Goal: Information Seeking & Learning: Learn about a topic

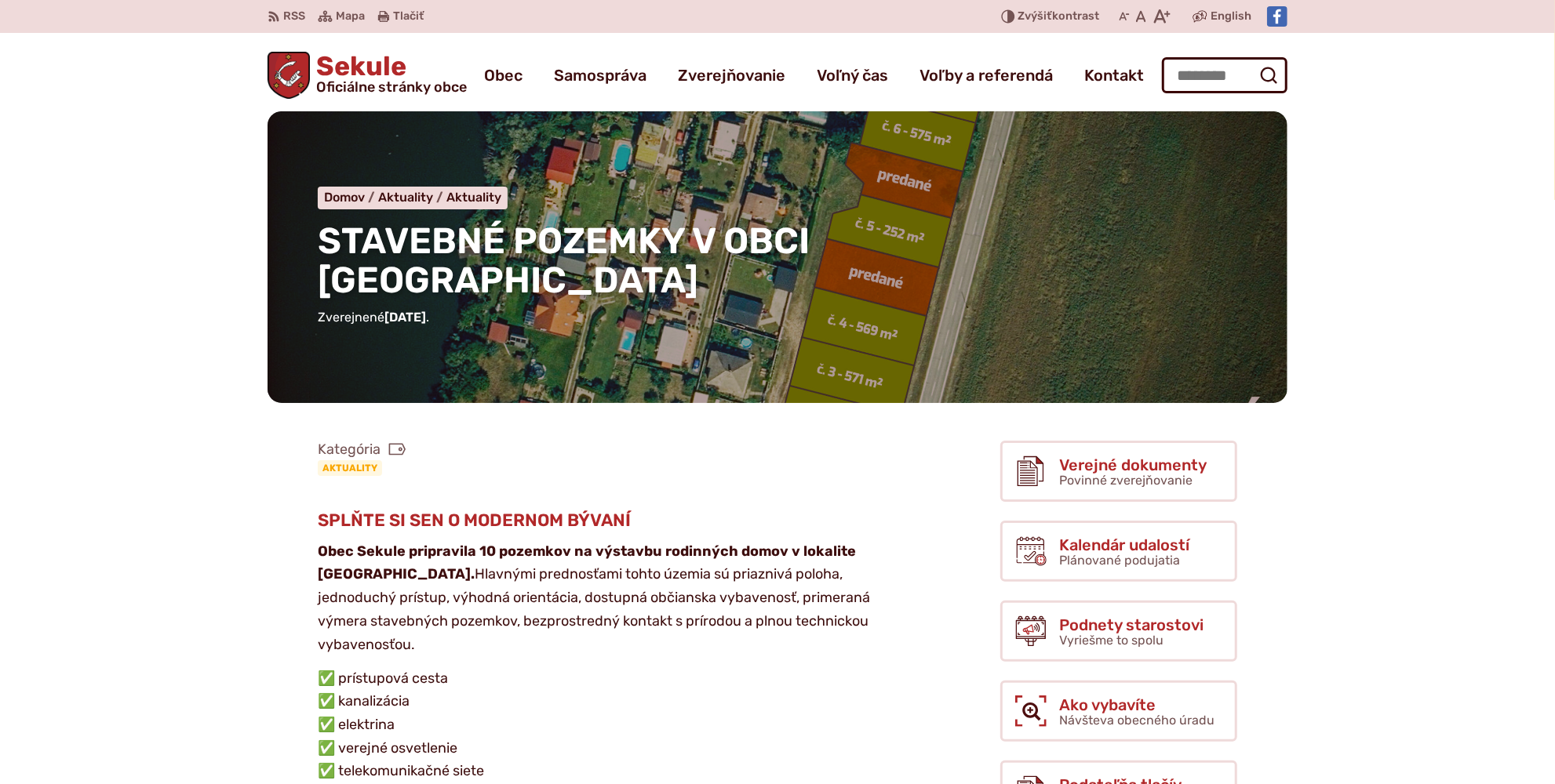
click at [389, 72] on span "Sekule Oficiálne stránky obce" at bounding box center [388, 73] width 157 height 41
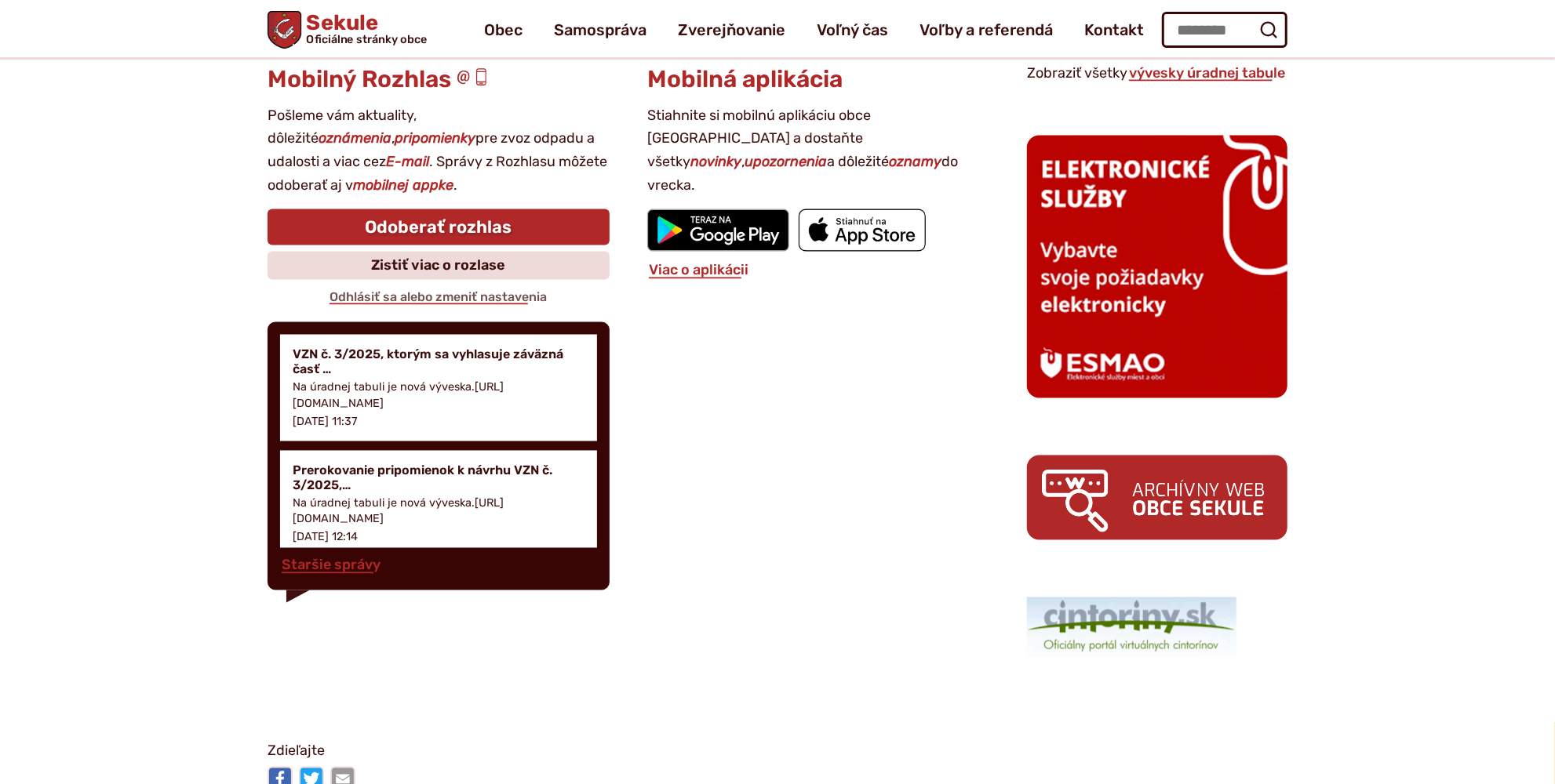
scroll to position [1996, 0]
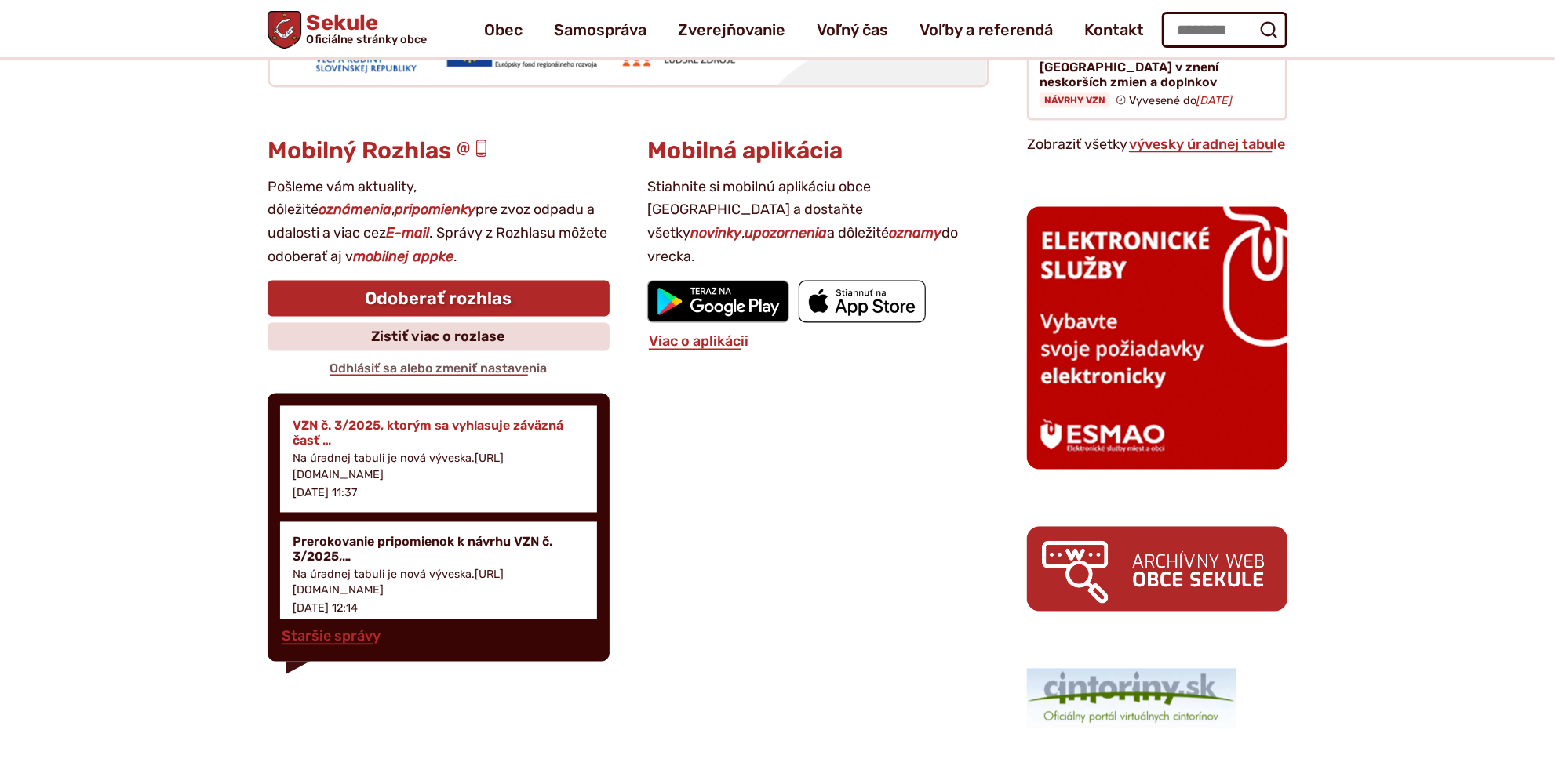
click at [371, 425] on h4 "VZN č. 3/2025, ktorým sa vyhlasuje záväzná časť …" at bounding box center [438, 433] width 292 height 30
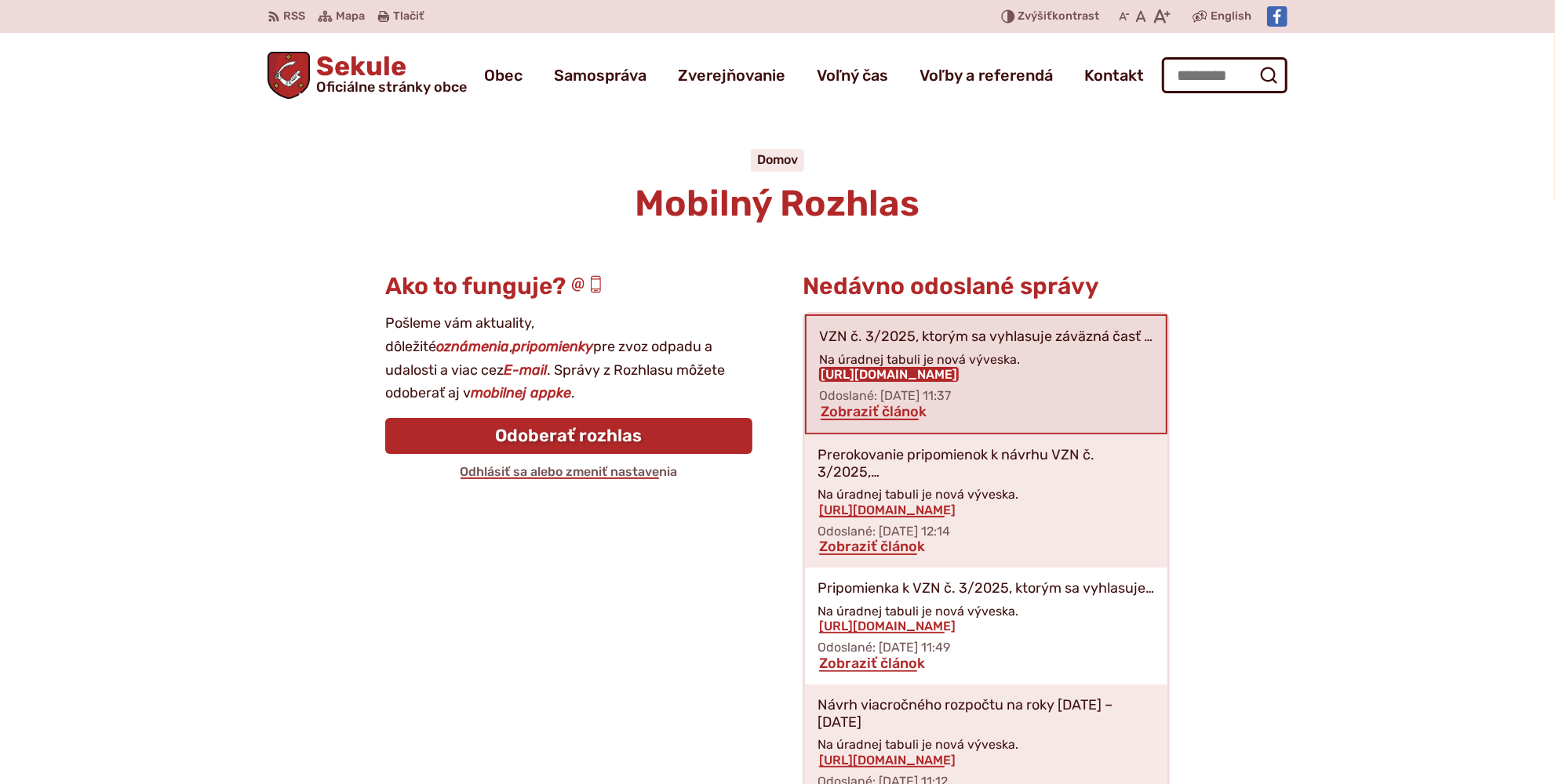
click at [895, 382] on link "https://obecsekule.sk?p=10867" at bounding box center [889, 374] width 140 height 15
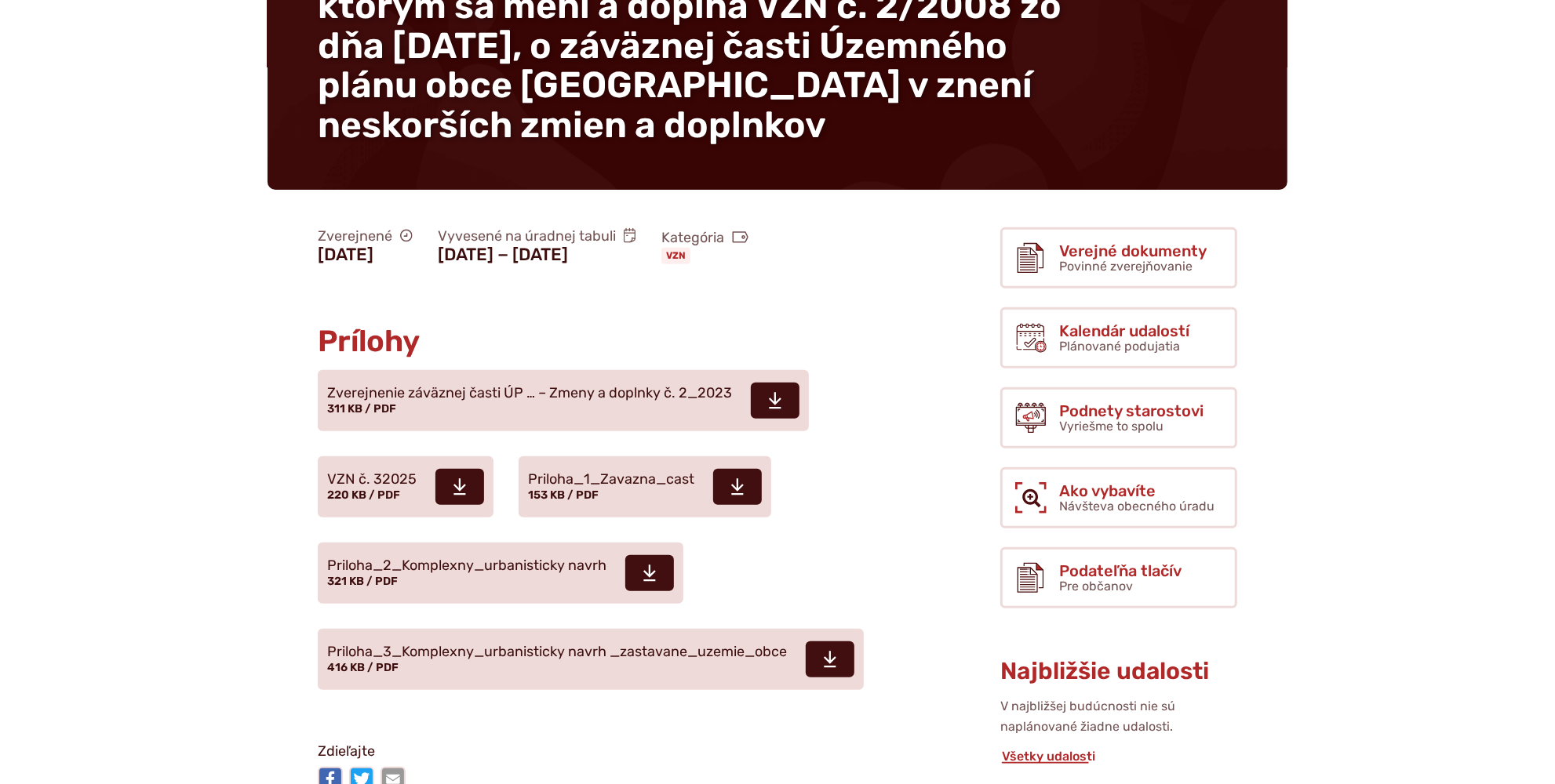
scroll to position [427, 0]
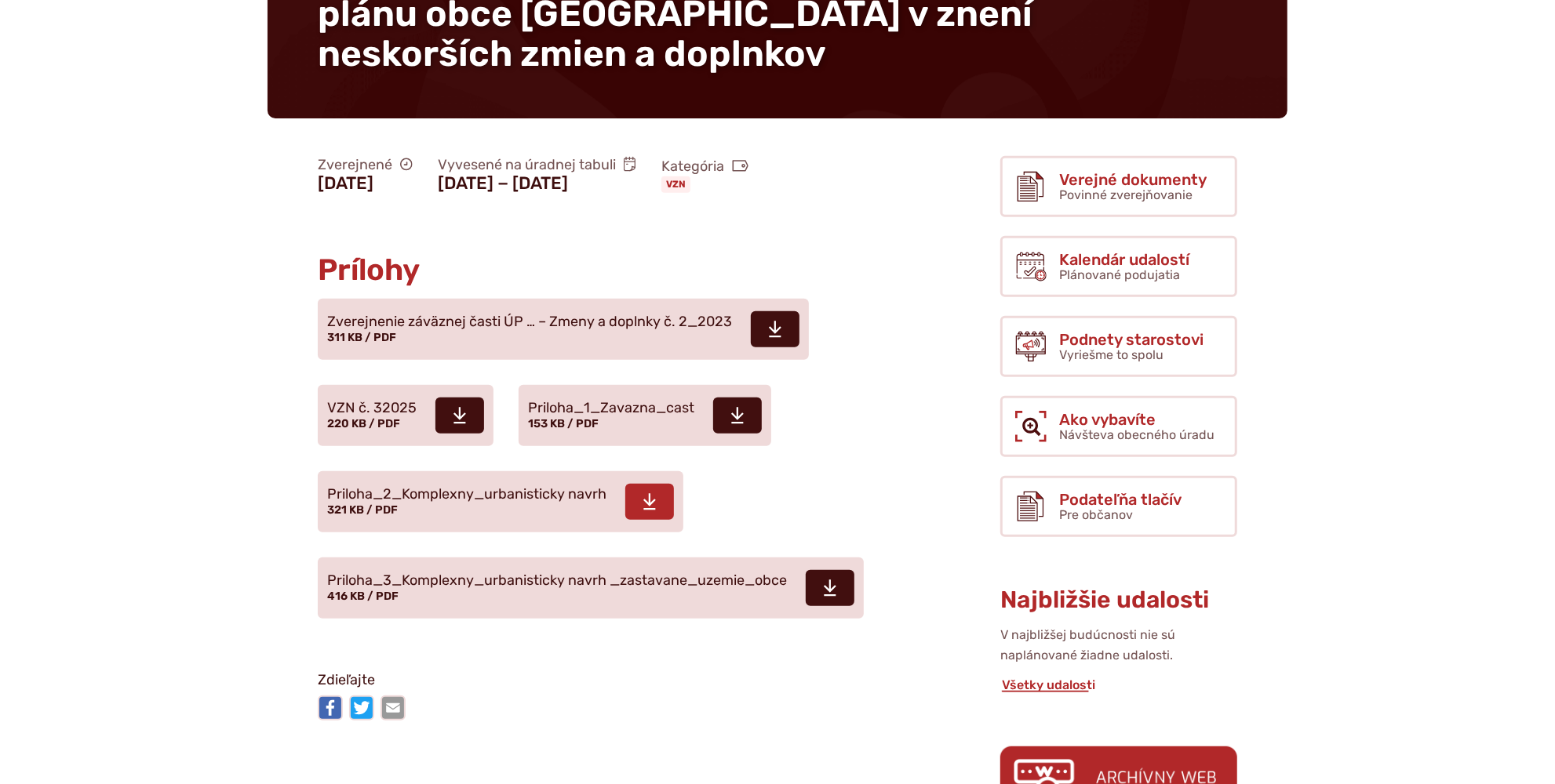
click at [487, 487] on span "Priloha_2_Komplexny_urbanisticky navrh" at bounding box center [467, 495] width 279 height 16
click at [599, 573] on span "Priloha_3_Komplexny_urbanisticky navrh _zastavane_uzemie_obce" at bounding box center [557, 581] width 459 height 16
click at [620, 400] on span "Priloha_1_Zavazna_cast" at bounding box center [611, 408] width 167 height 16
click at [368, 400] on span "VZN č. 32025" at bounding box center [372, 408] width 89 height 16
click at [500, 314] on span "Zverejnenie záväznej časti ÚP … – Zmeny a doplnky č. 2_2023" at bounding box center [529, 322] width 405 height 16
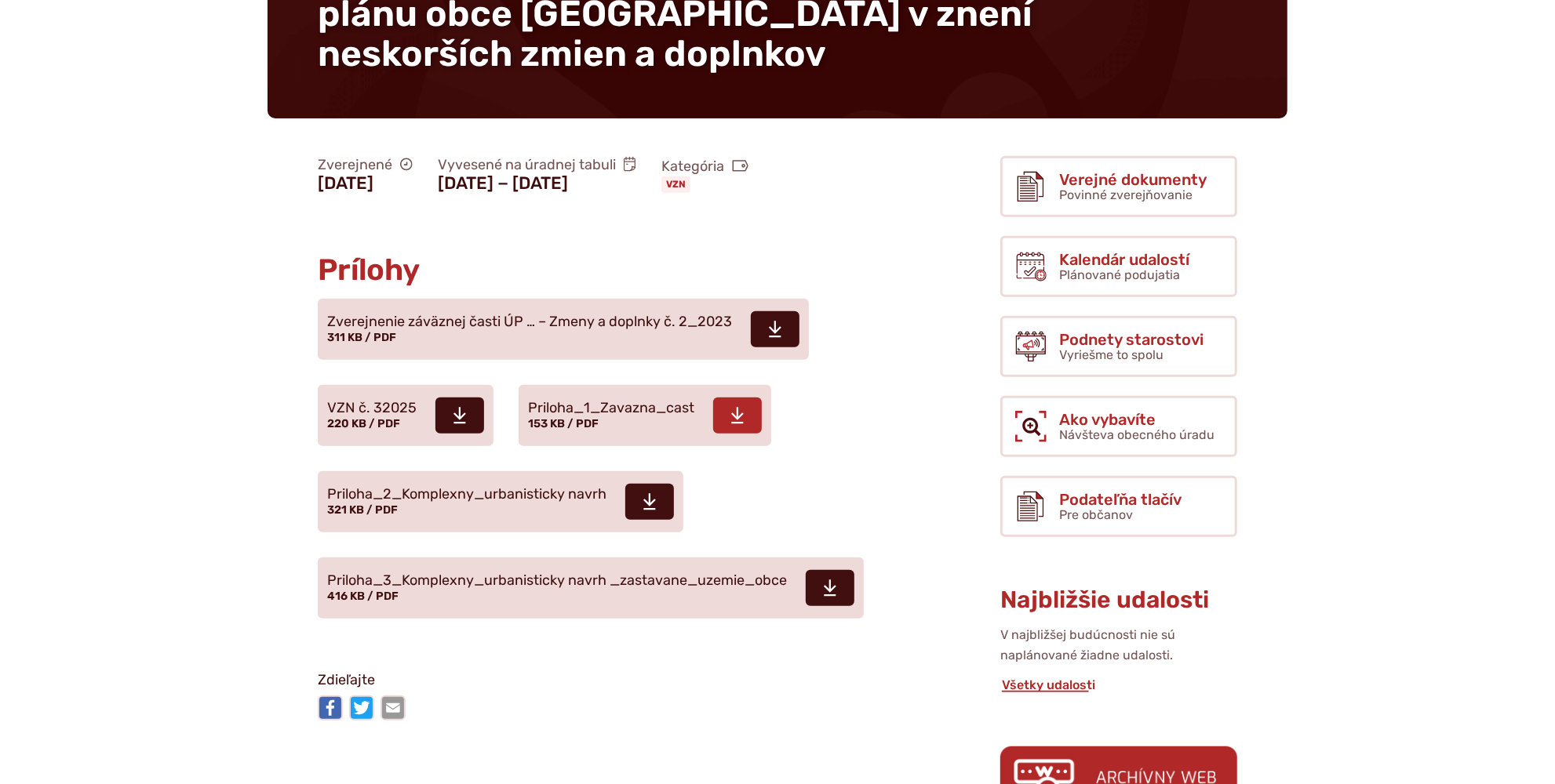
click at [607, 400] on span "Priloha_1_Zavazna_cast" at bounding box center [611, 408] width 167 height 16
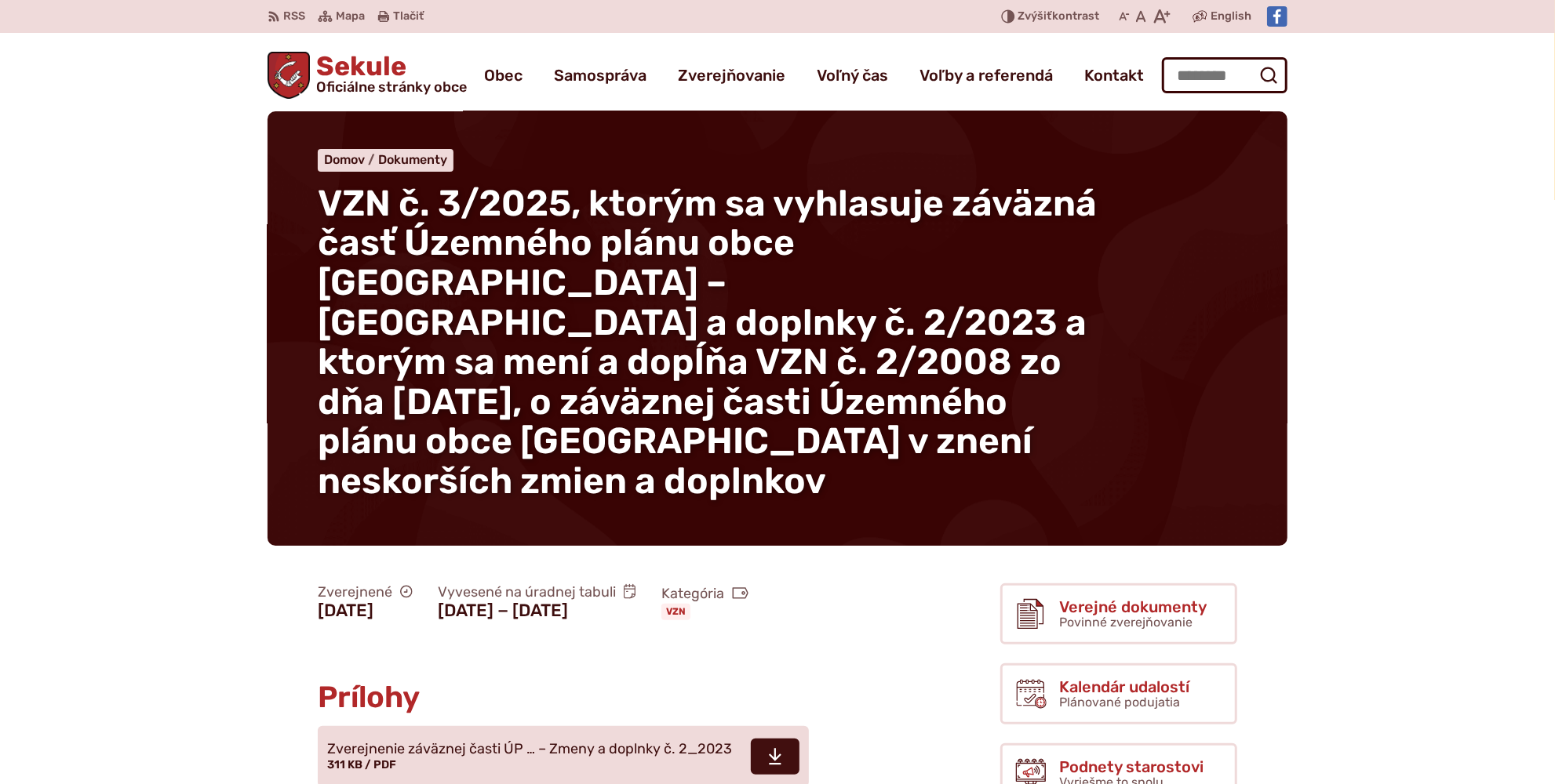
scroll to position [71, 0]
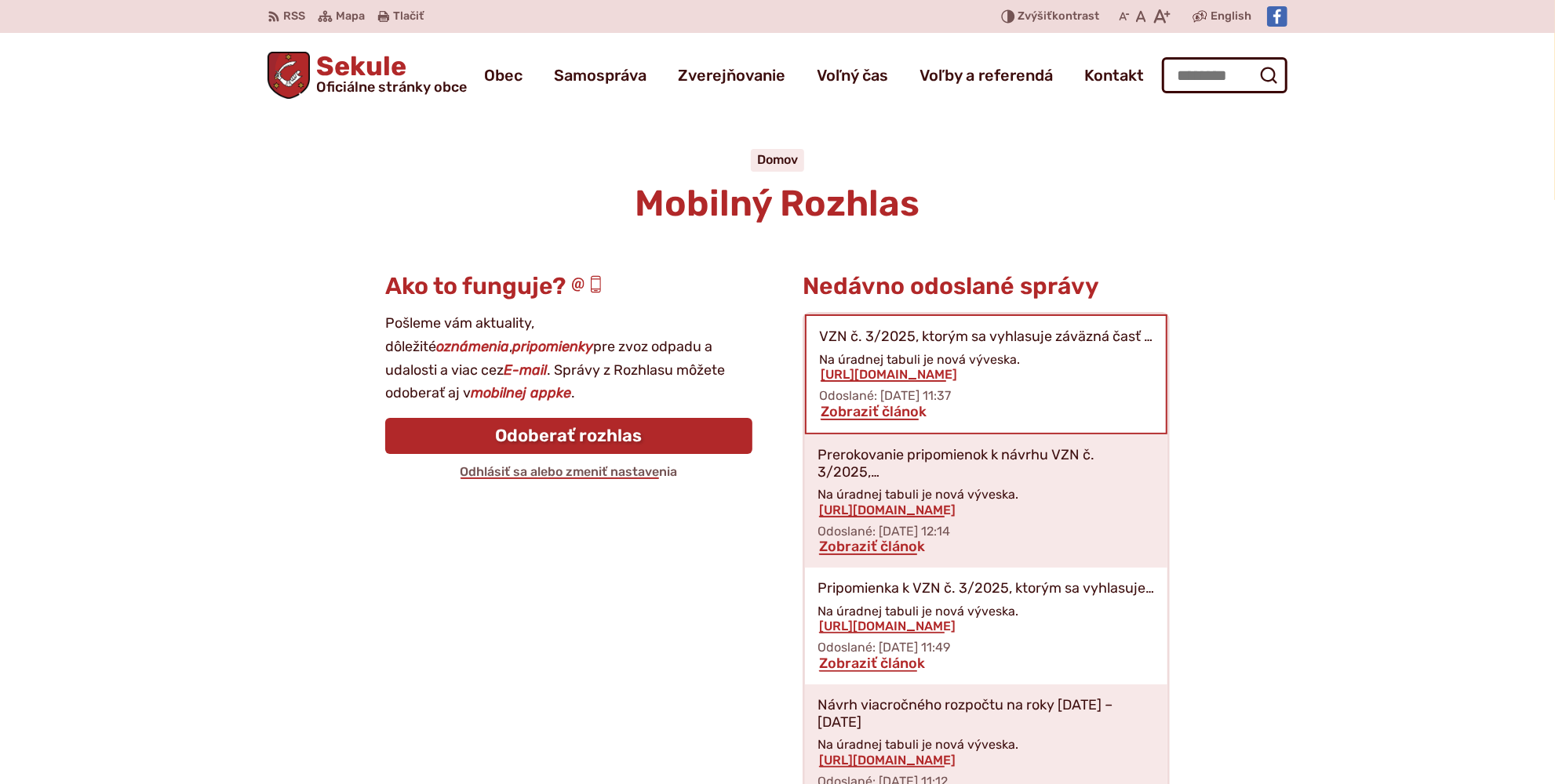
scroll to position [71, 0]
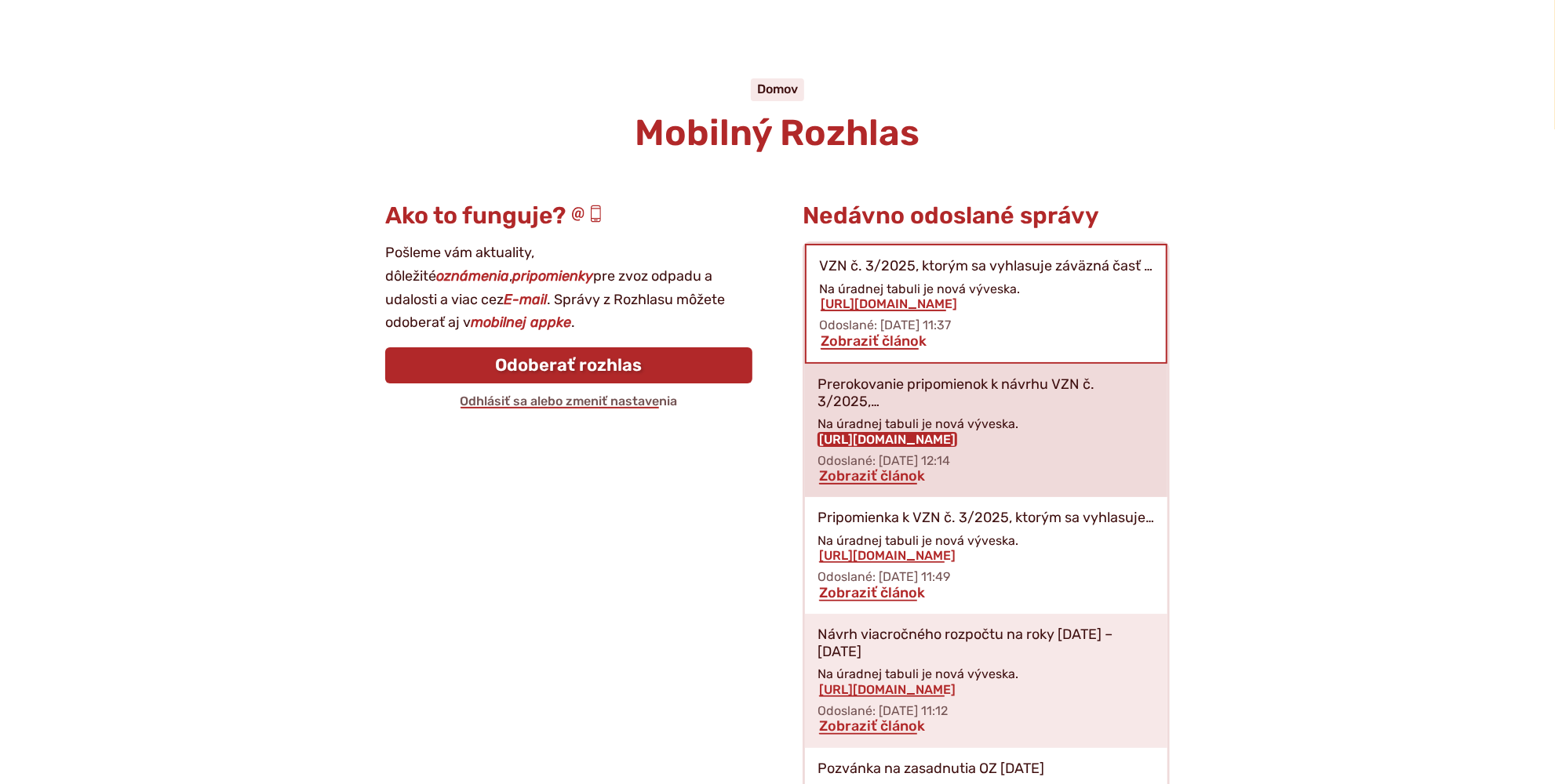
click at [896, 447] on link "https://obecsekule.sk?p=10862" at bounding box center [887, 439] width 140 height 15
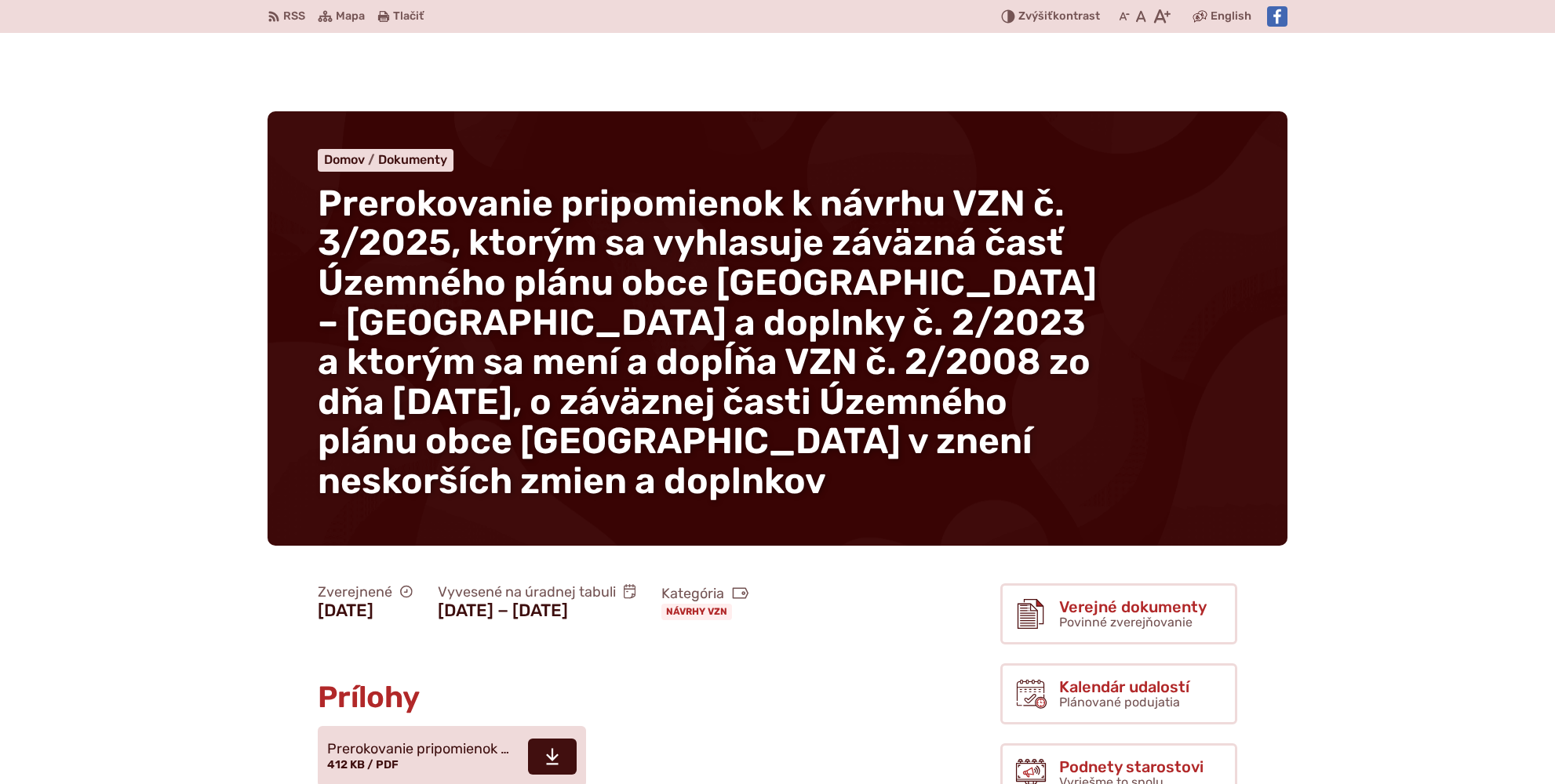
scroll to position [142, 0]
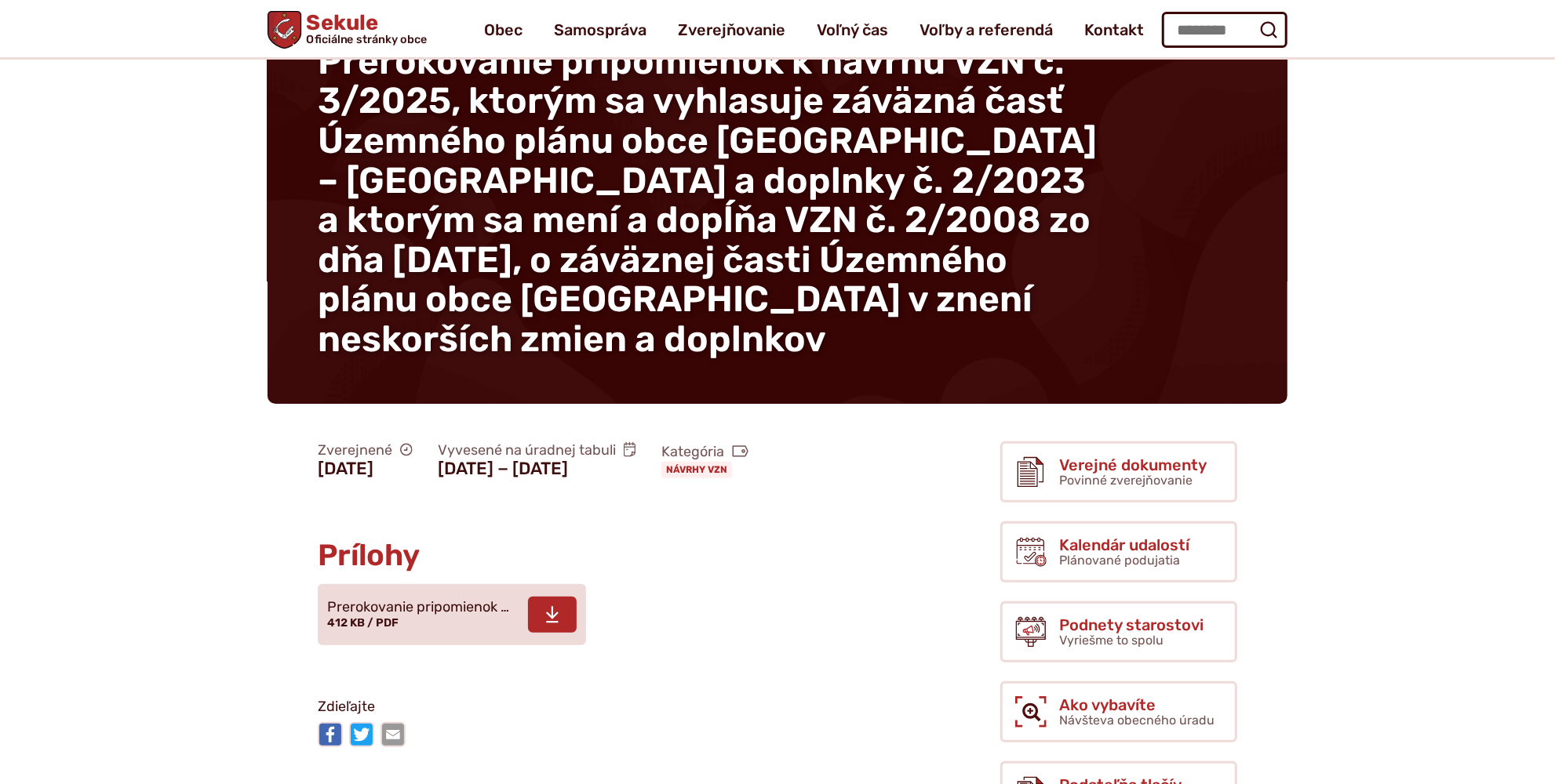
click at [403, 616] on span "Prerokovanie pripomienok …" at bounding box center [418, 608] width 182 height 16
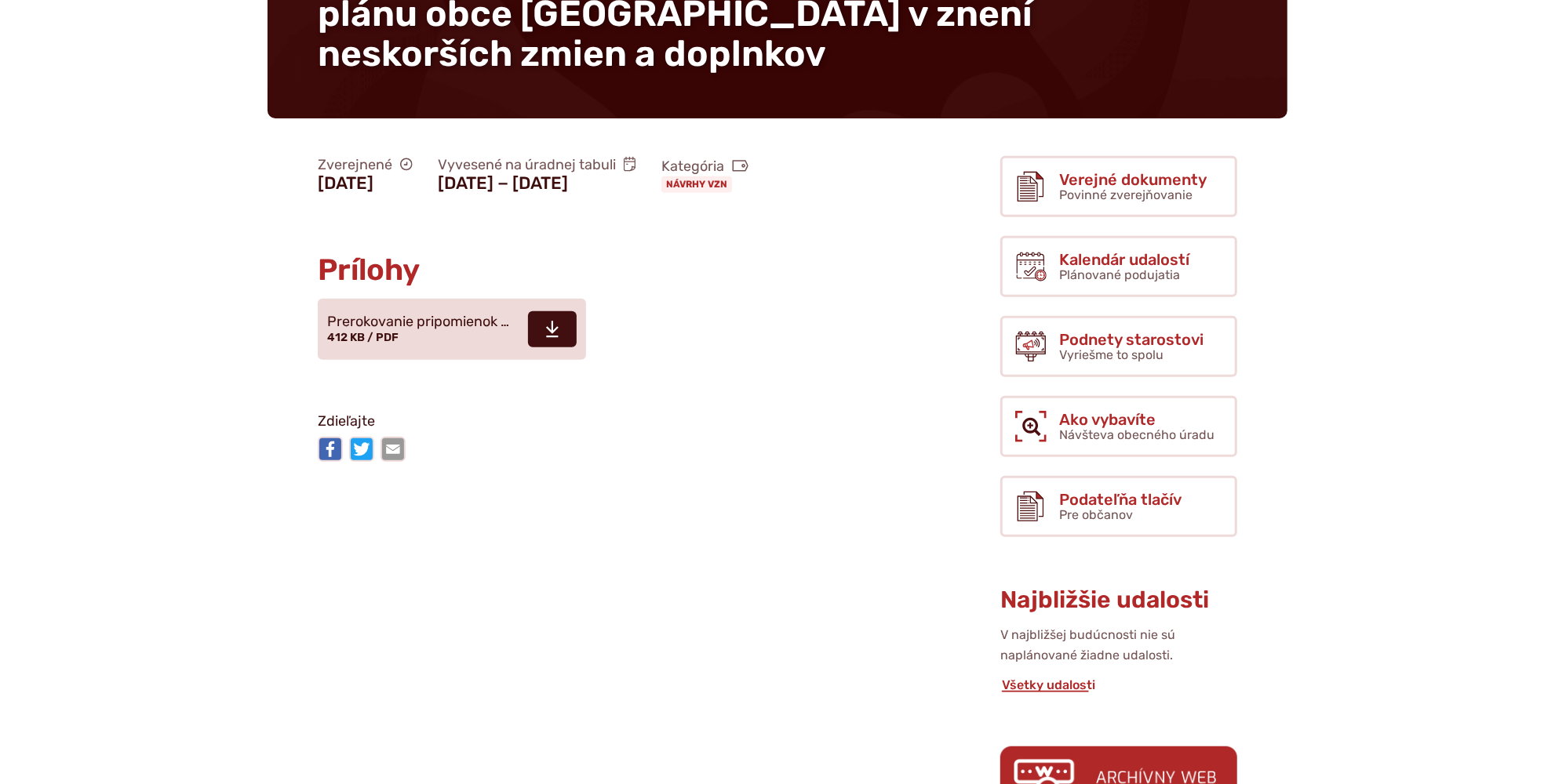
scroll to position [499, 0]
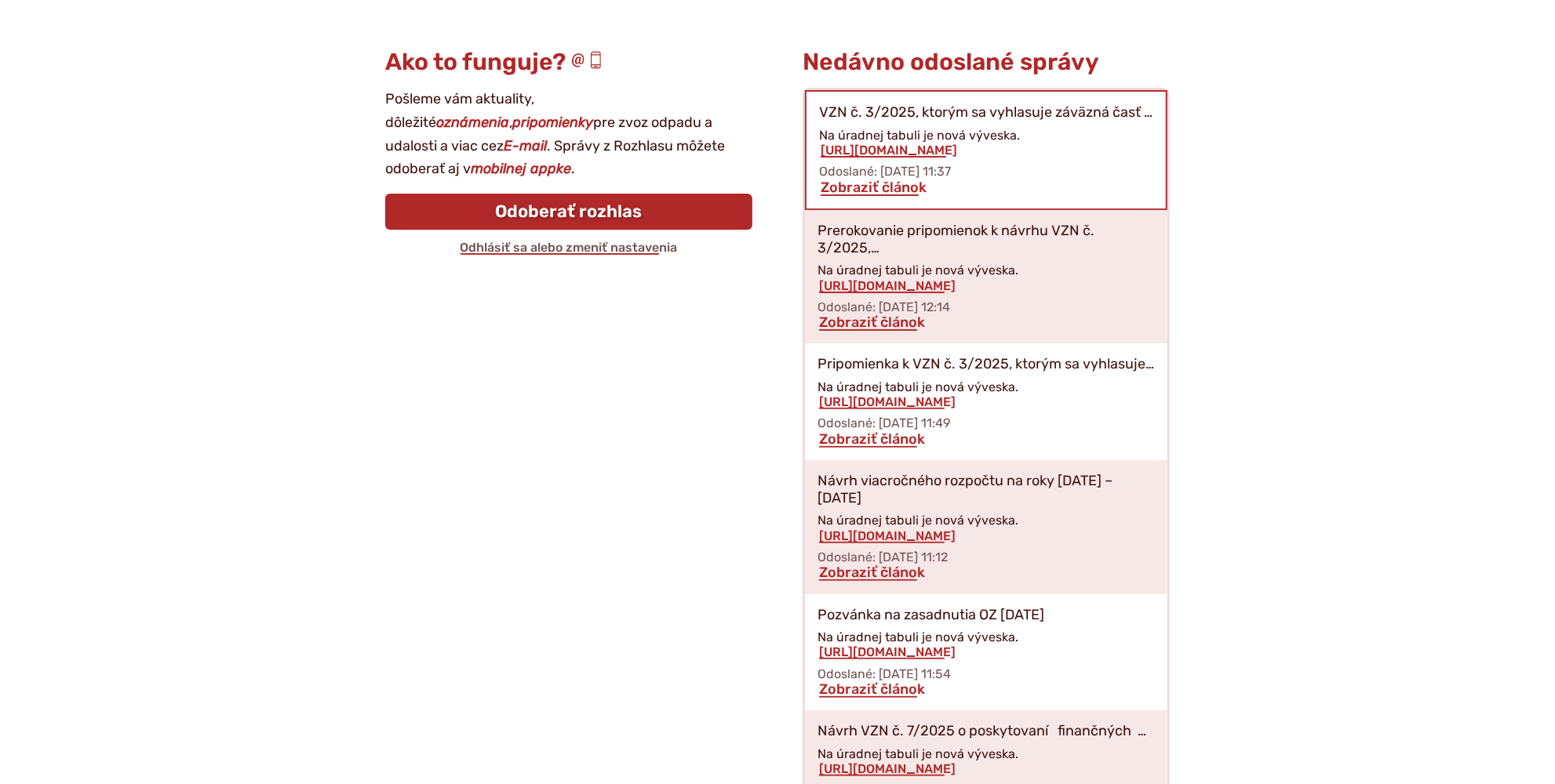
scroll to position [71, 0]
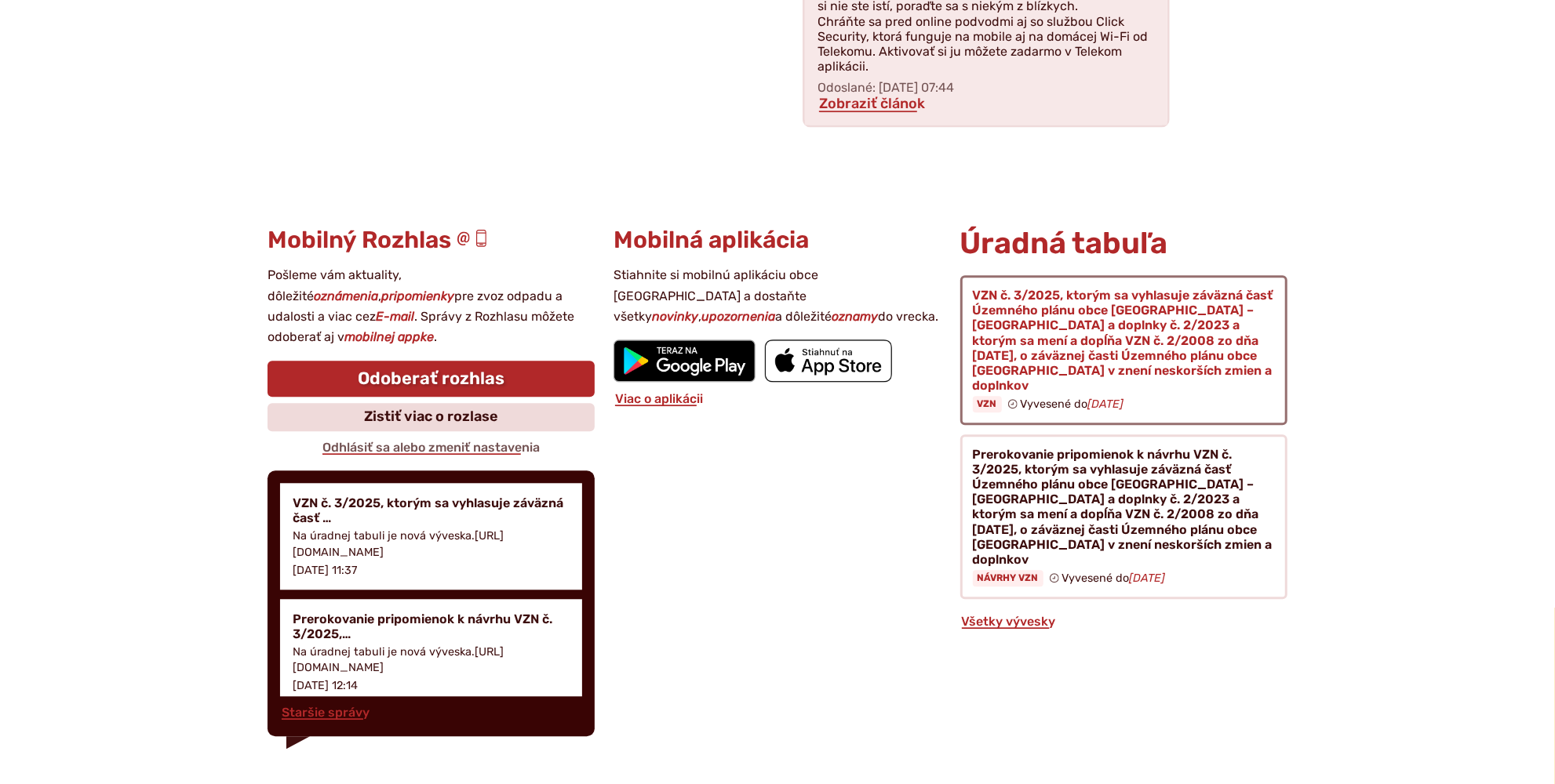
scroll to position [2851, 0]
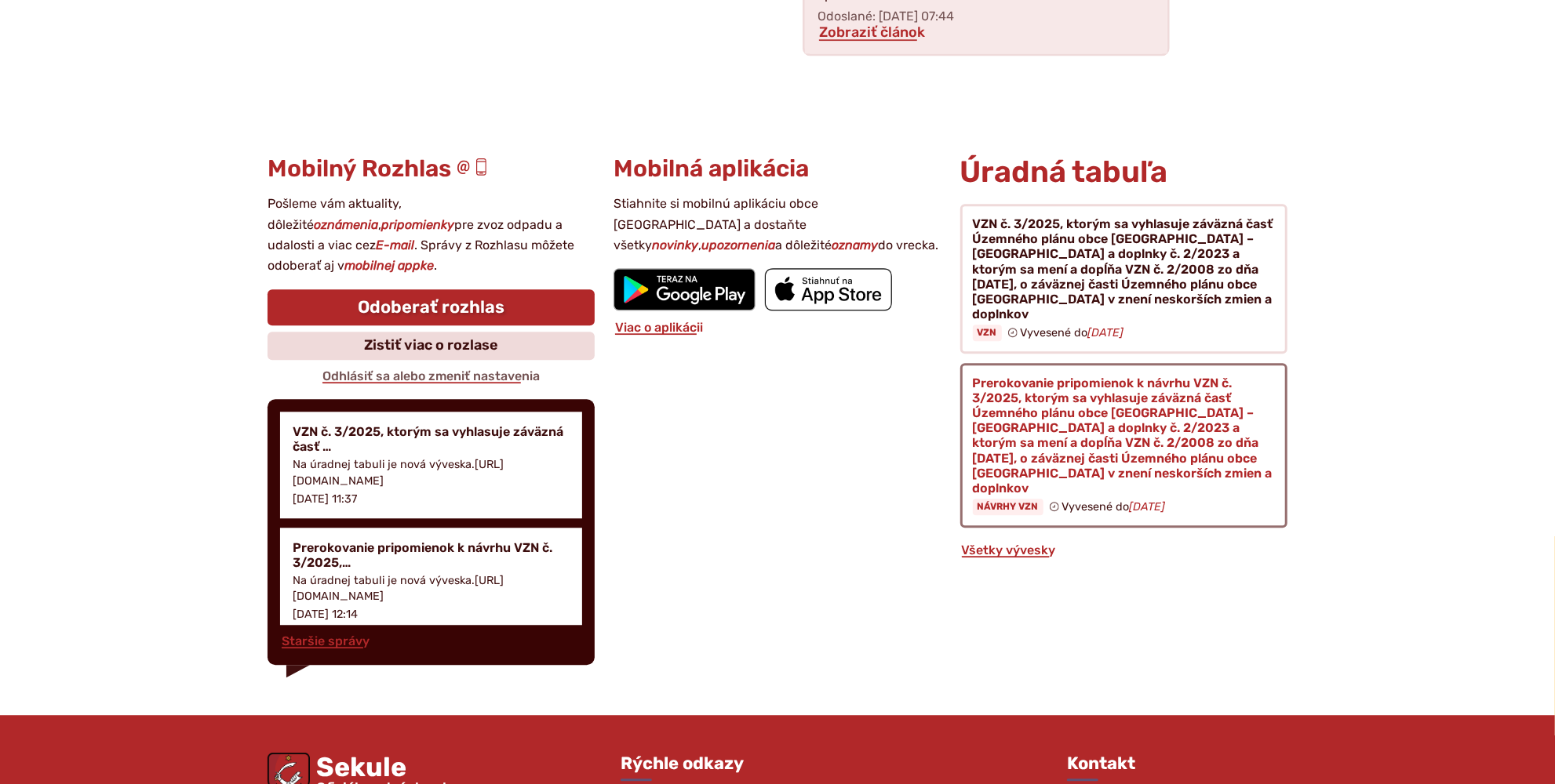
click at [1143, 408] on figure at bounding box center [1124, 445] width 327 height 165
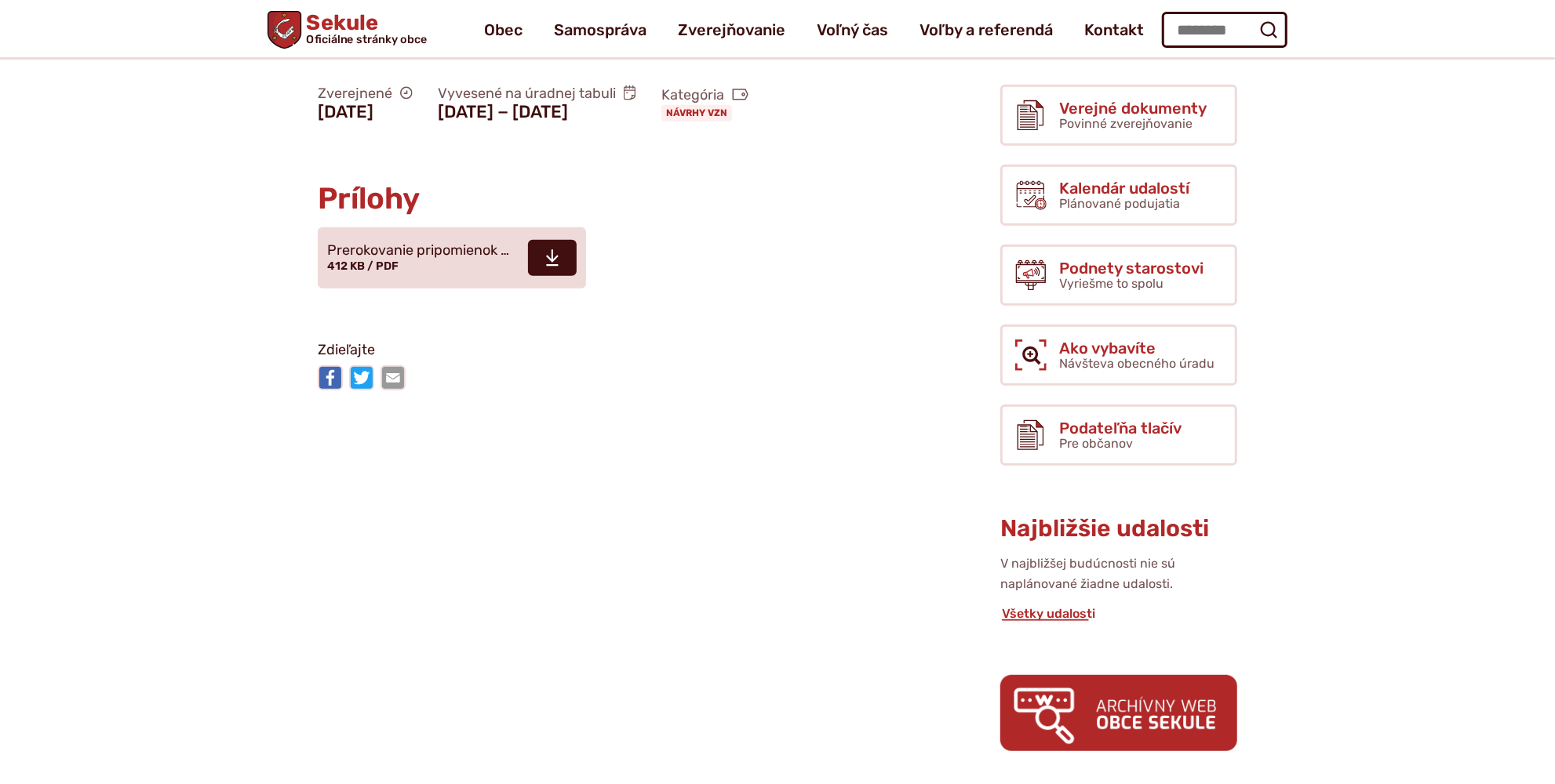
scroll to position [427, 0]
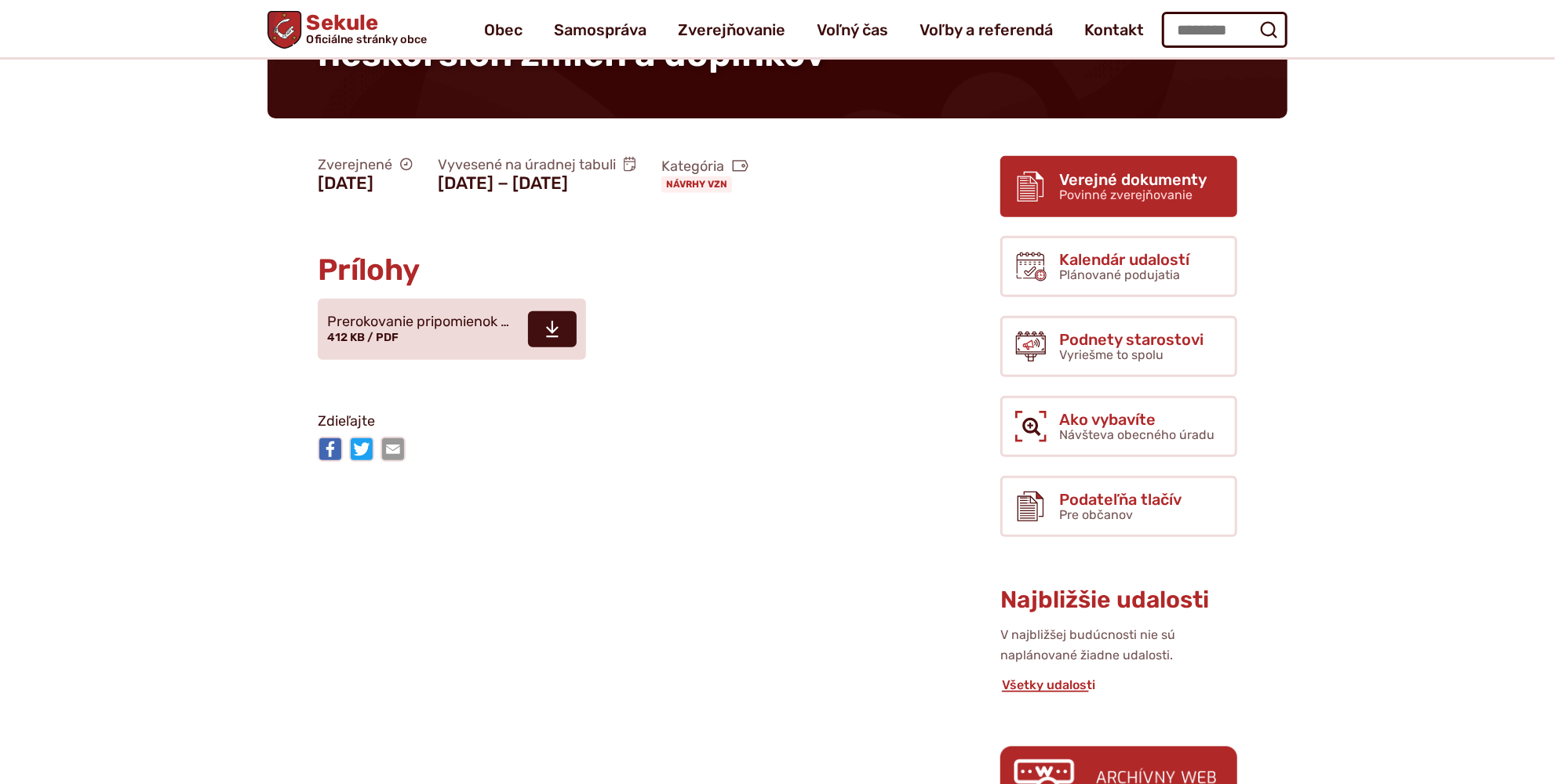
click at [1159, 171] on span "Verejné dokumenty" at bounding box center [1132, 179] width 147 height 17
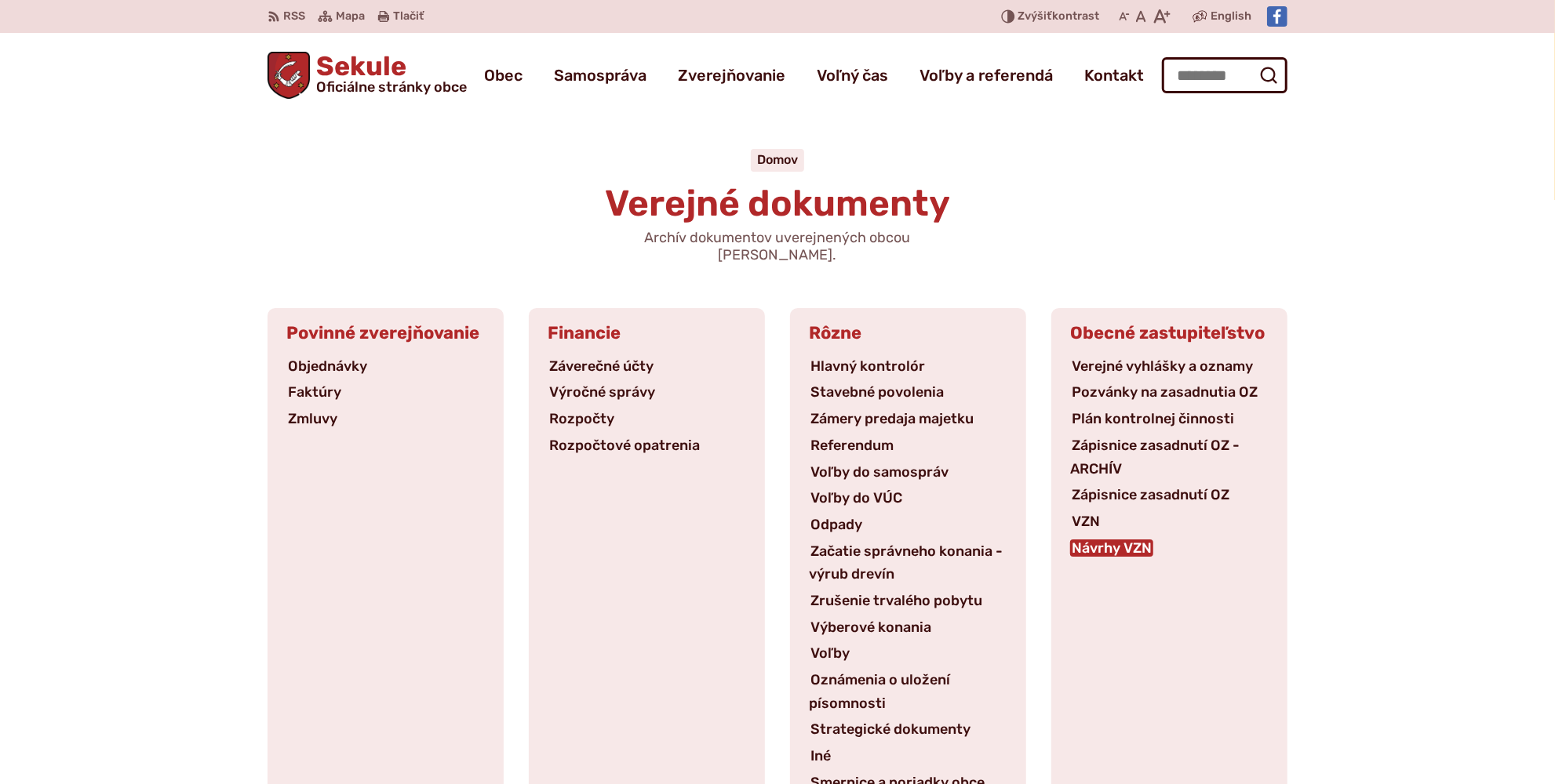
click at [1119, 540] on link "Návrhy VZN" at bounding box center [1111, 548] width 83 height 17
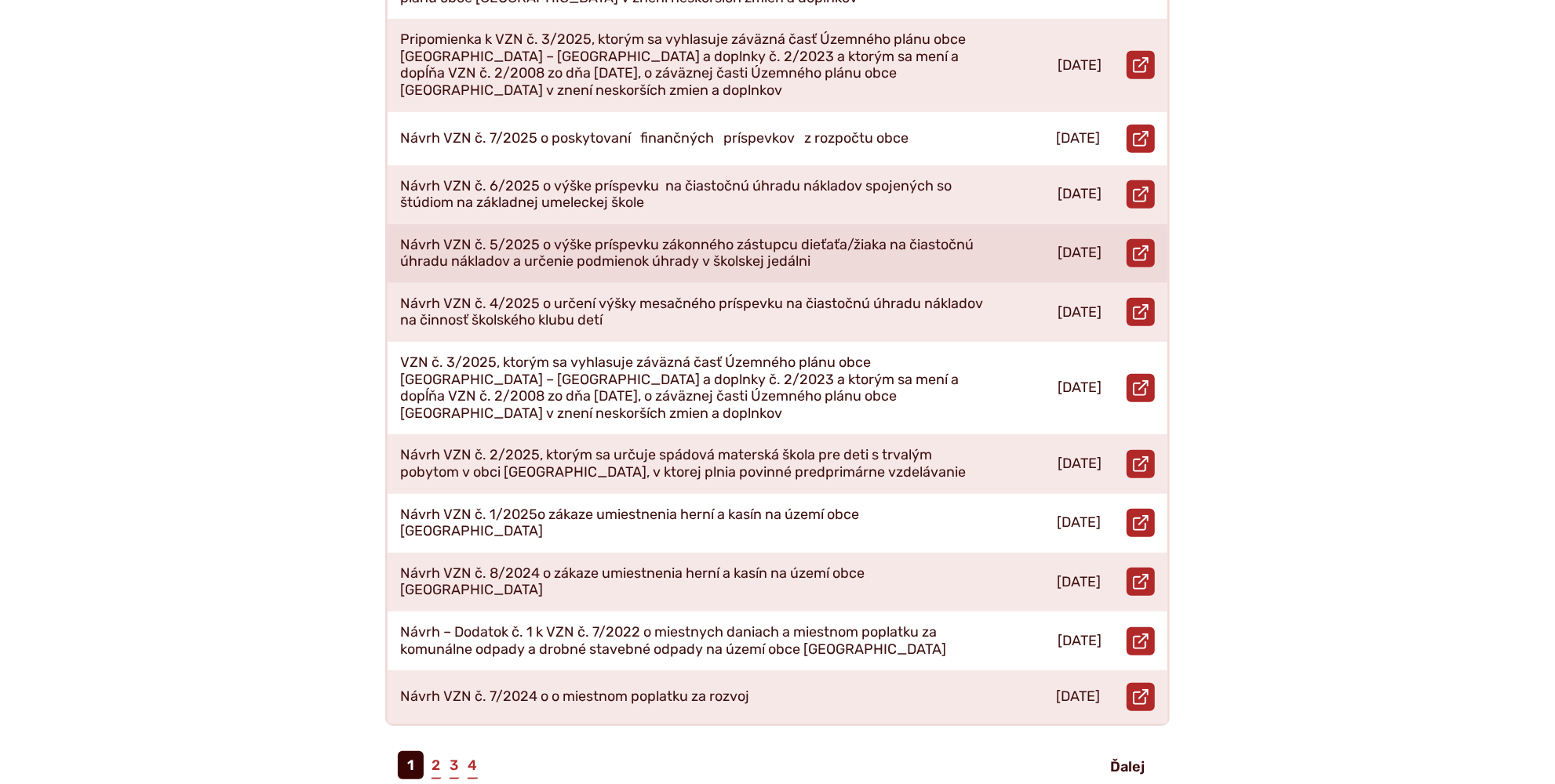
scroll to position [642, 0]
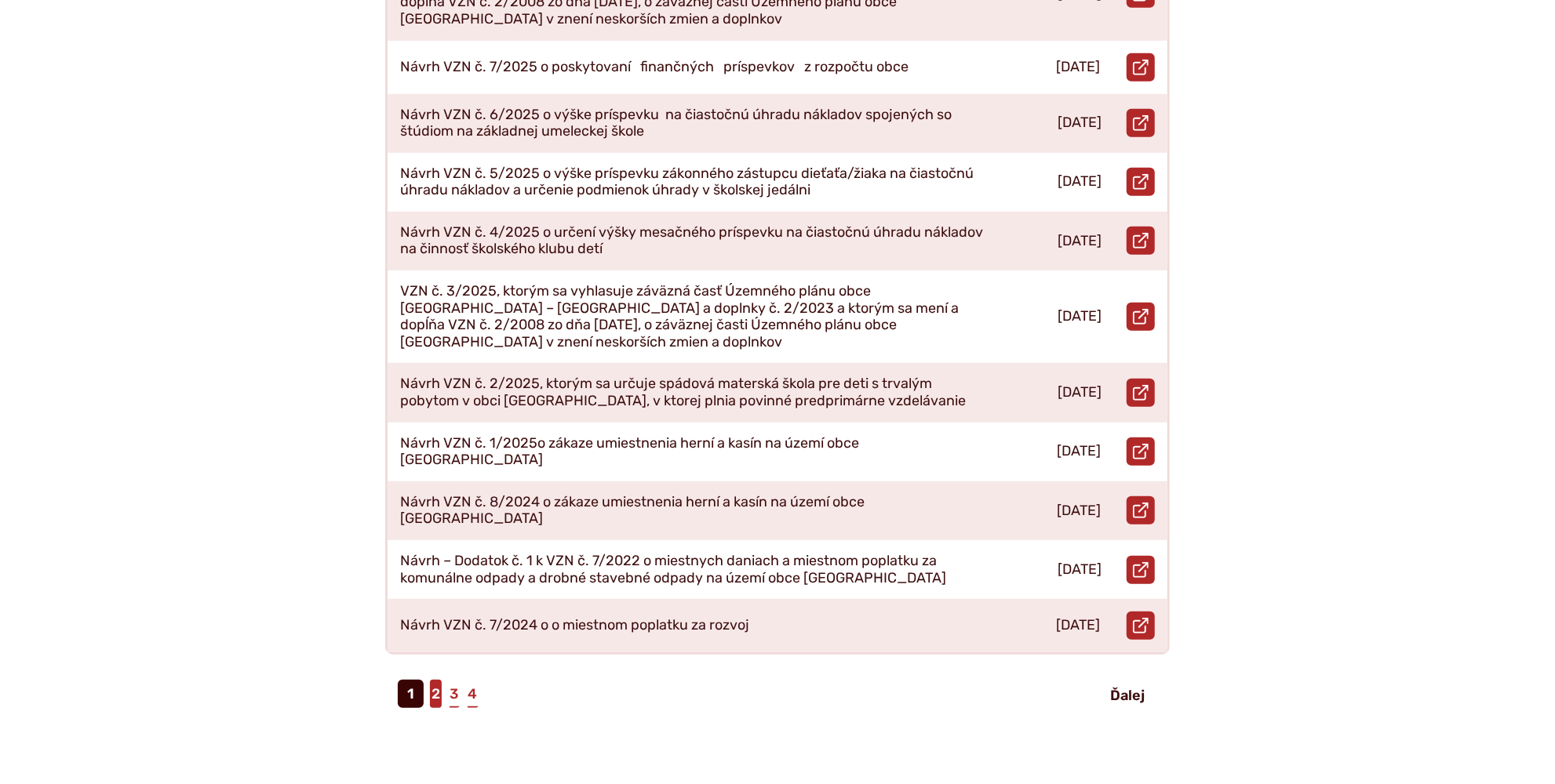
click at [438, 679] on link "2" at bounding box center [435, 693] width 12 height 28
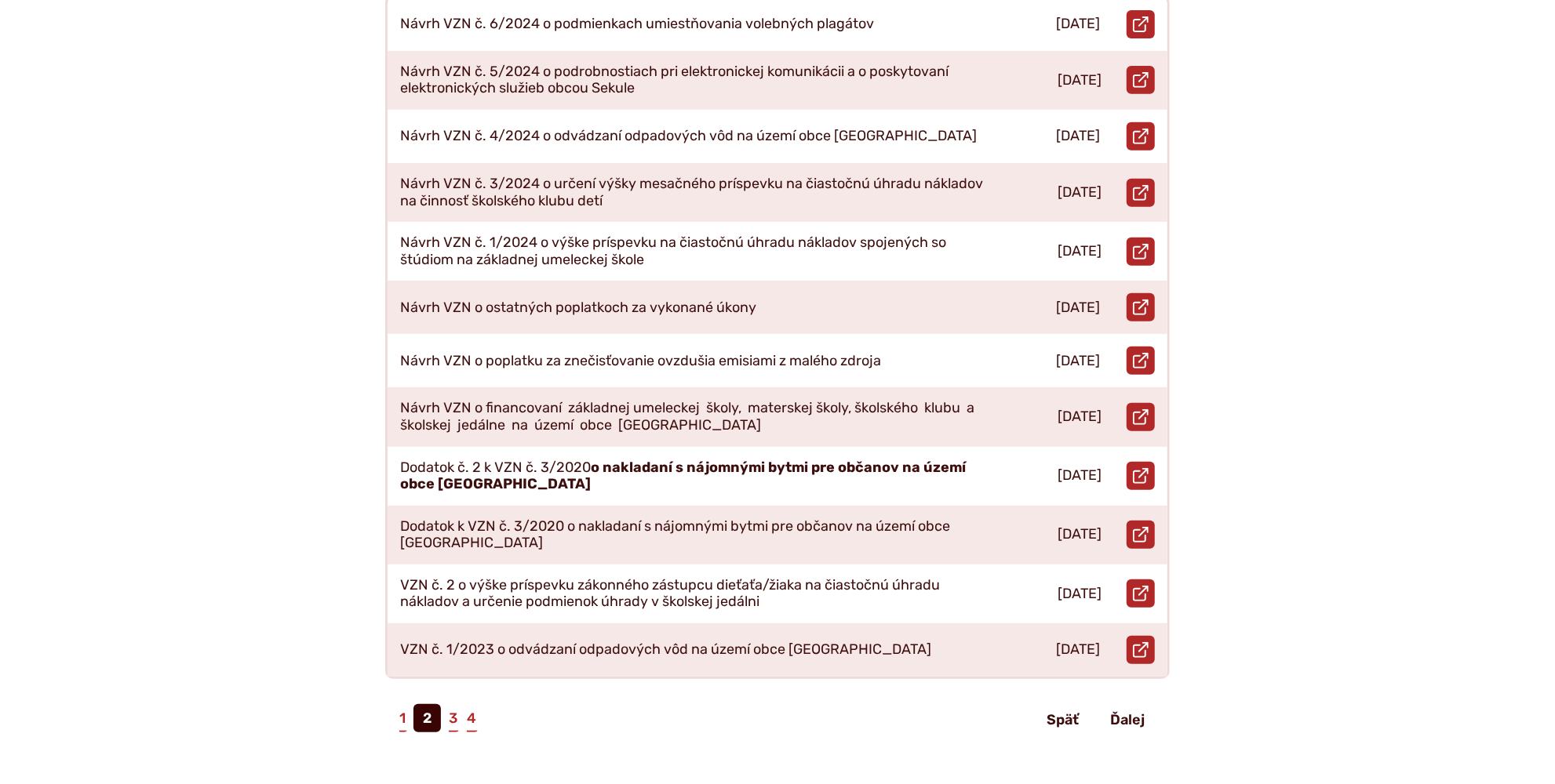
scroll to position [712, 0]
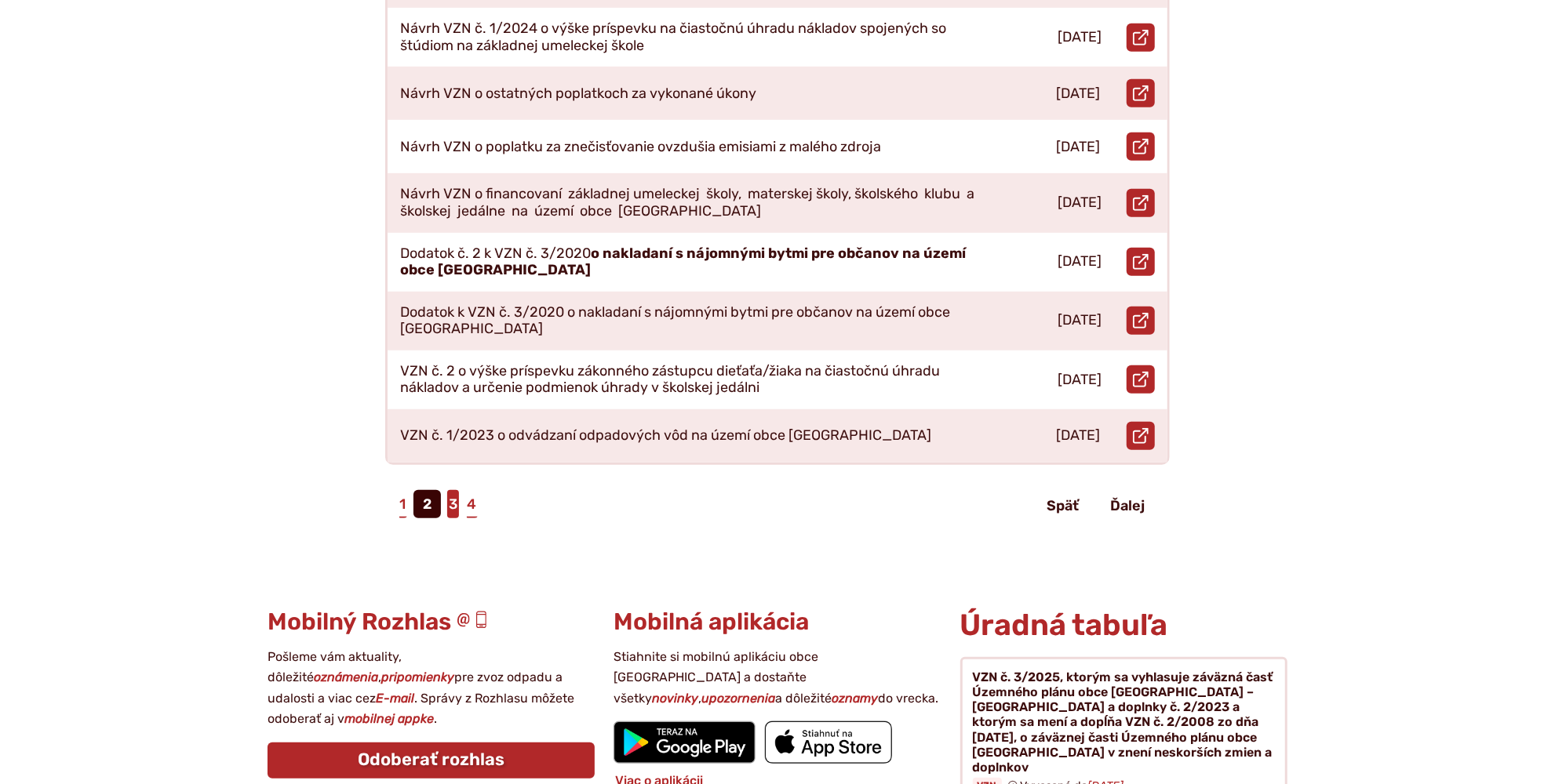
click at [457, 497] on link "3" at bounding box center [453, 503] width 12 height 28
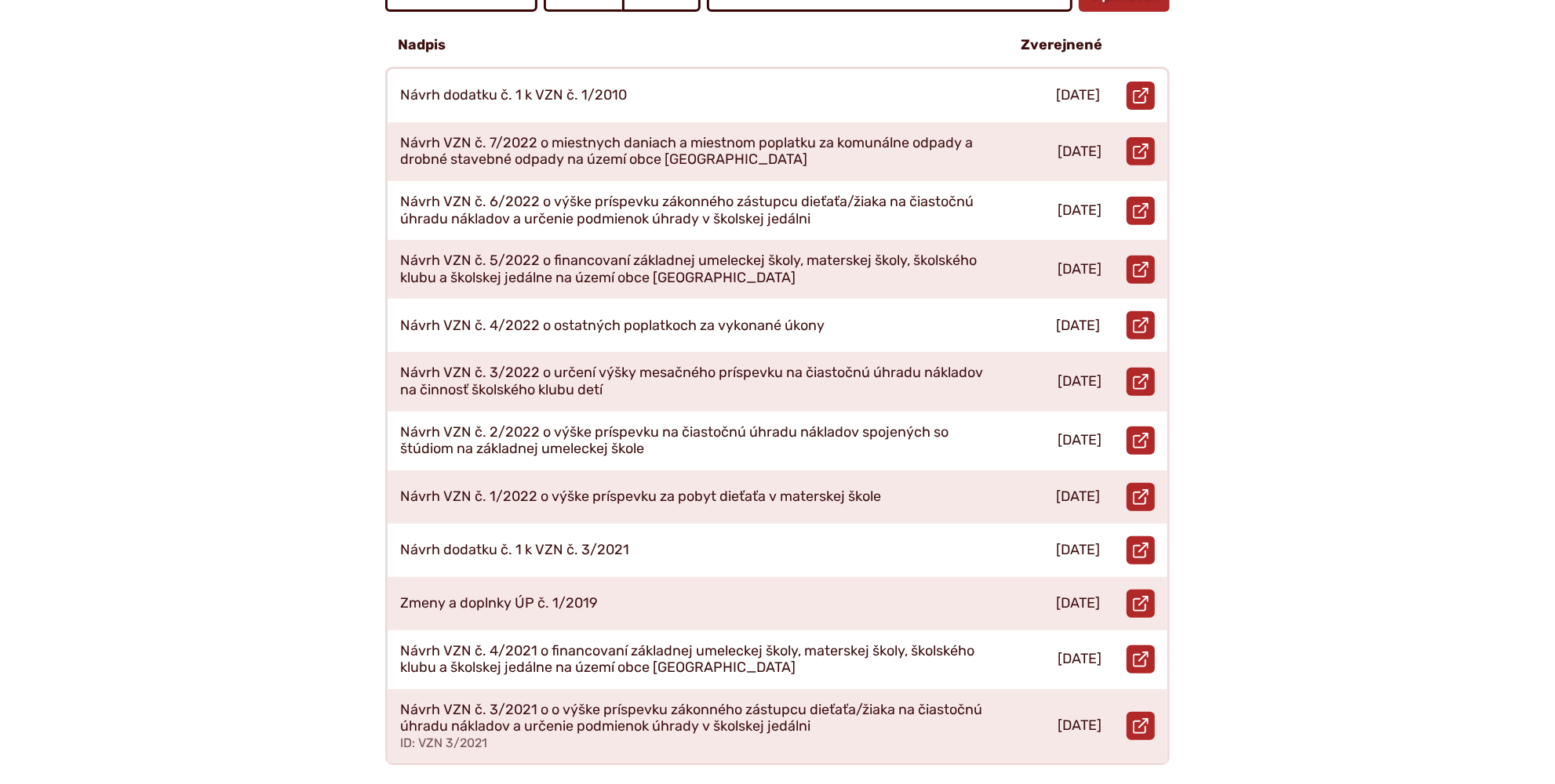
scroll to position [499, 0]
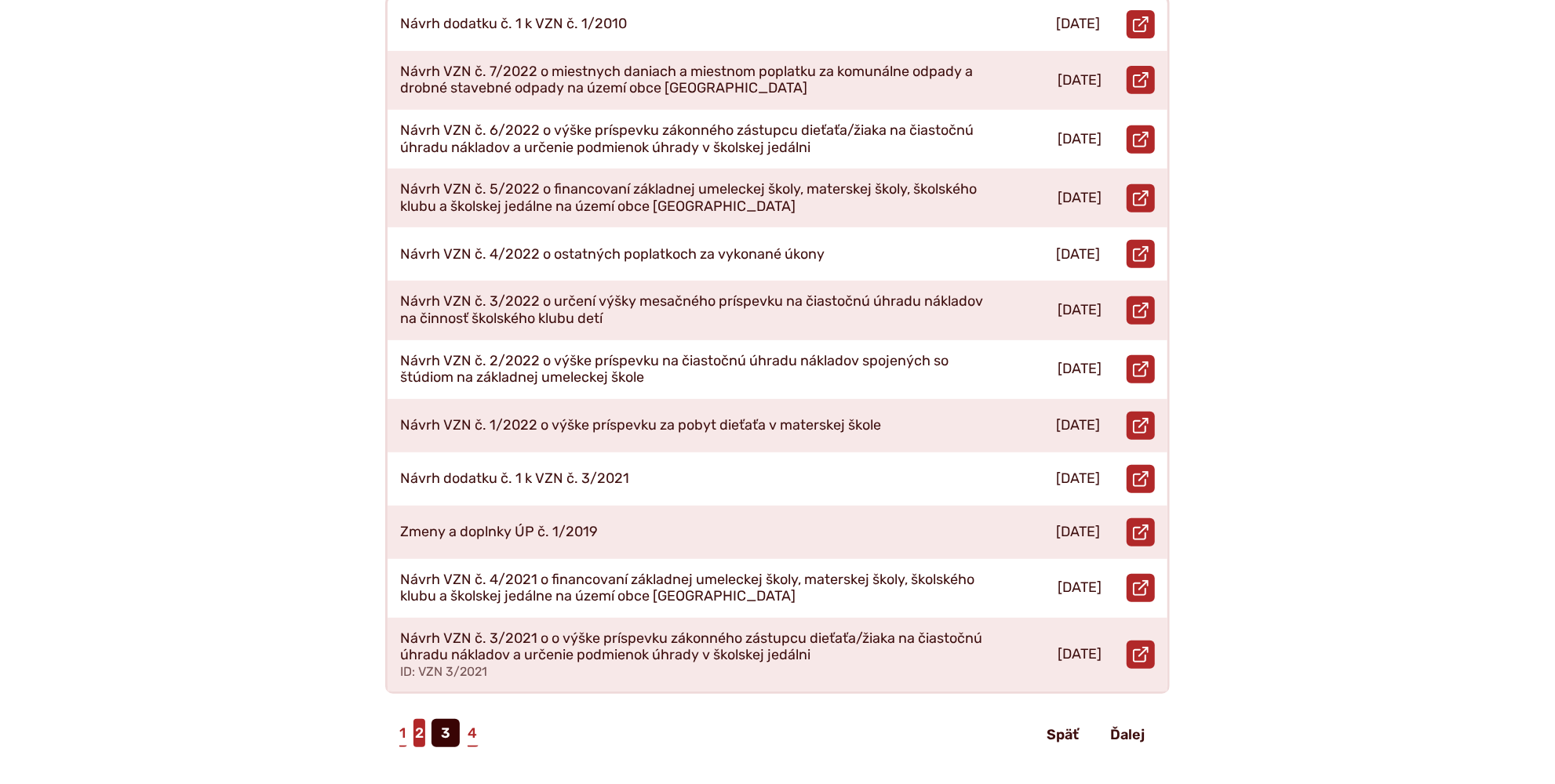
click at [424, 720] on link "2" at bounding box center [419, 733] width 12 height 28
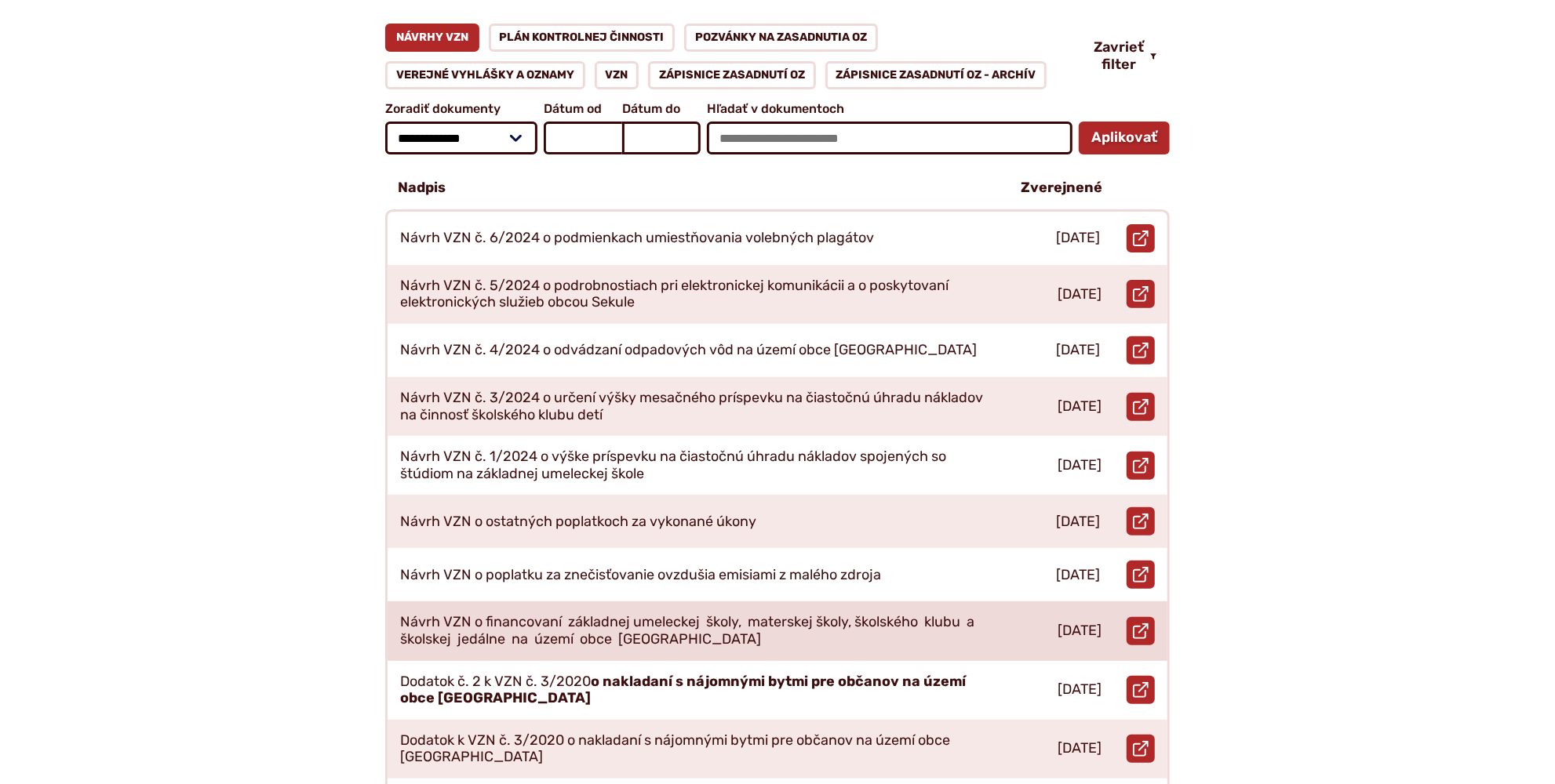
scroll to position [712, 0]
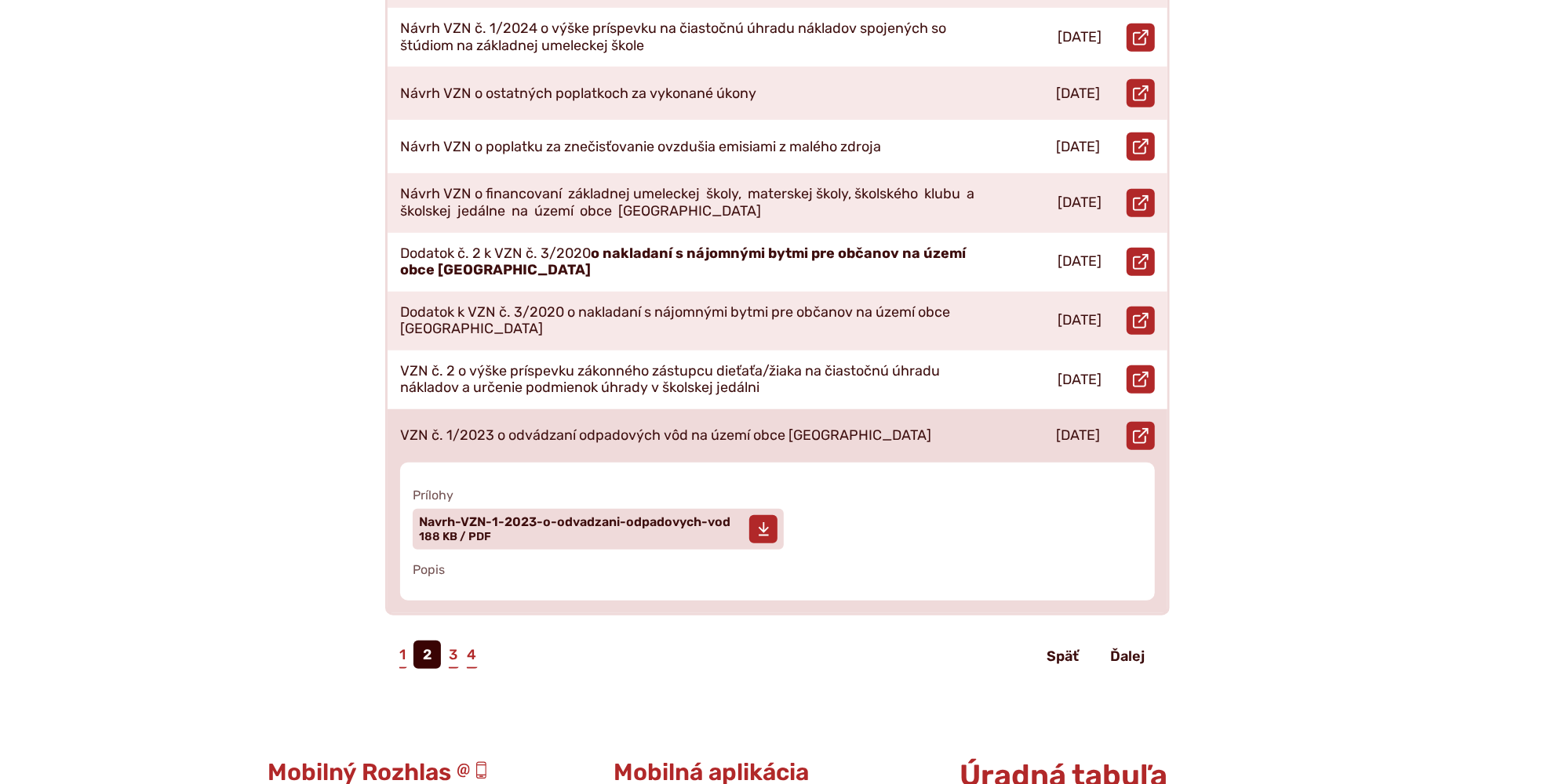
drag, startPoint x: 700, startPoint y: 417, endPoint x: 637, endPoint y: 511, distance: 113.2
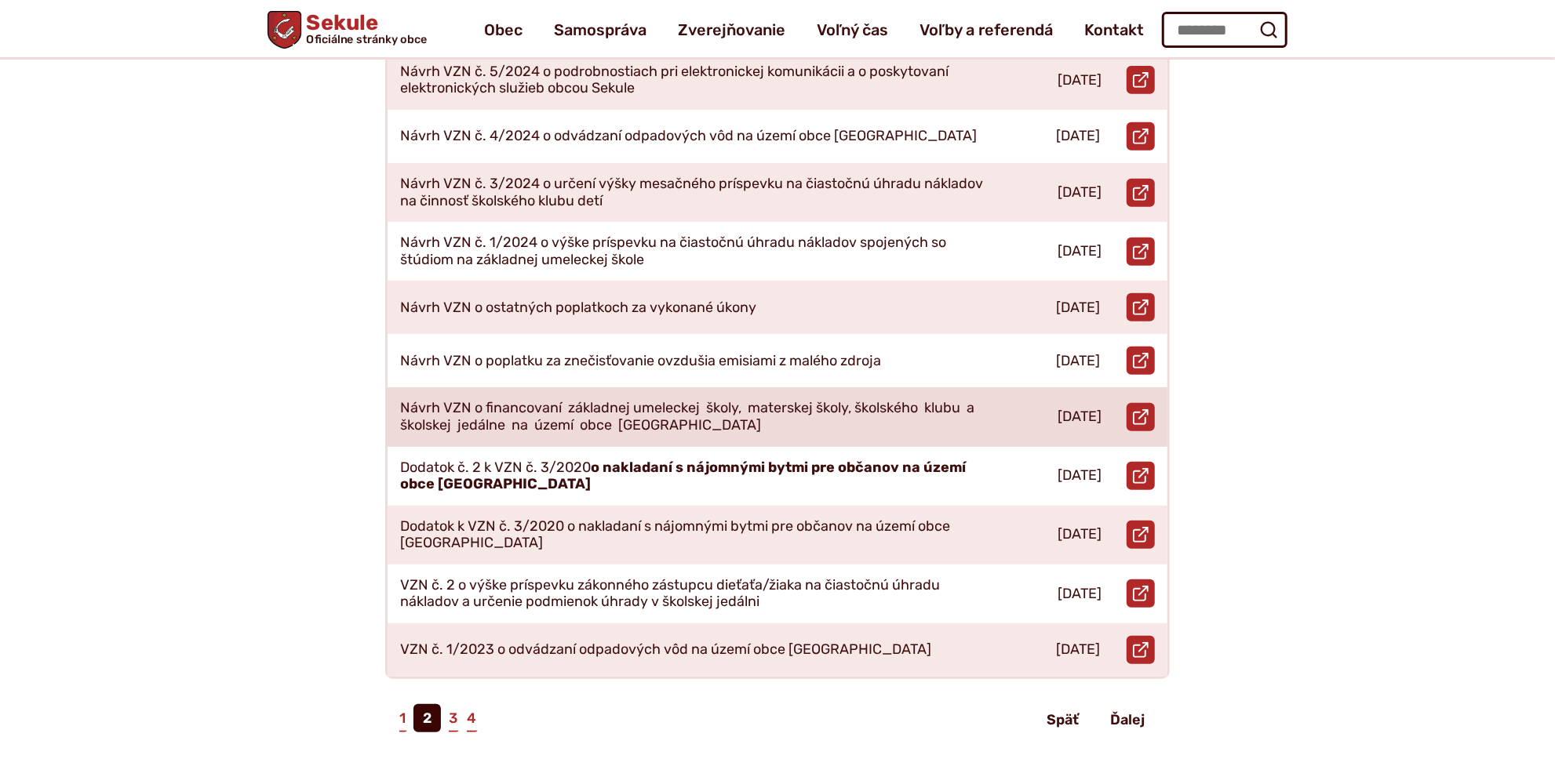
scroll to position [356, 0]
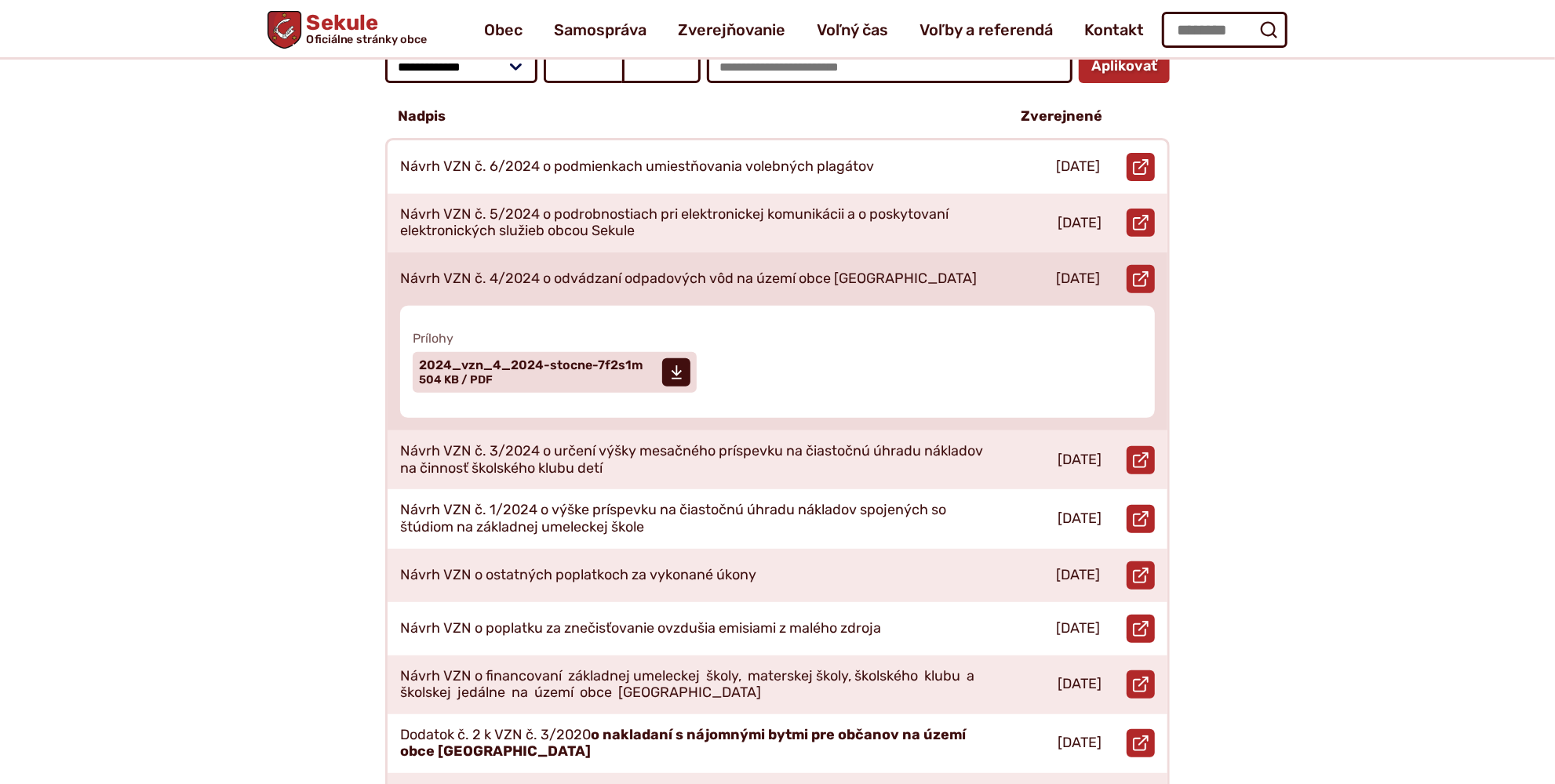
click at [644, 270] on p "Návrh VZN č. 4/2024 o odvádzaní odpadových vôd na území obce Sekule" at bounding box center [688, 278] width 577 height 17
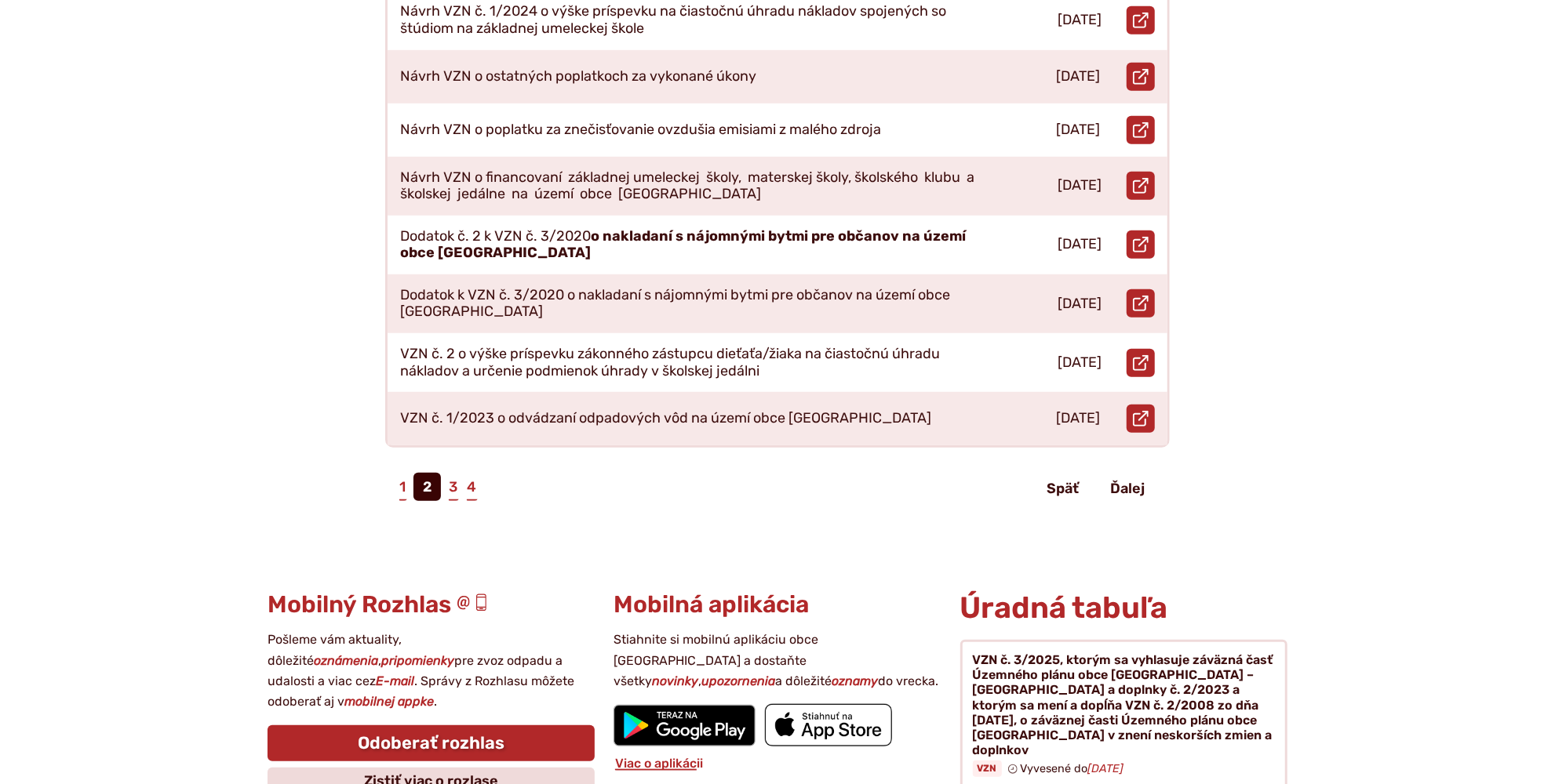
scroll to position [926, 0]
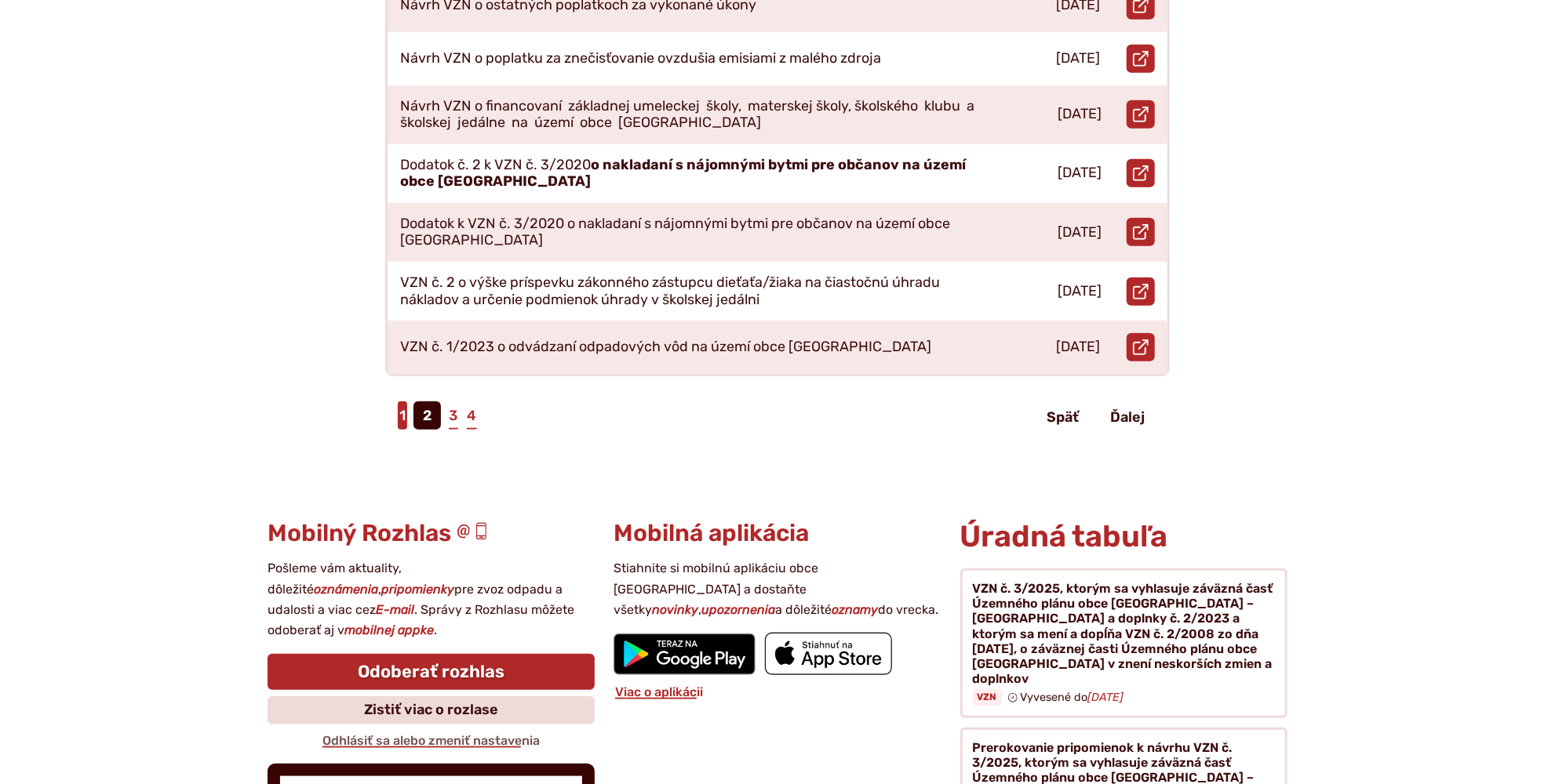
click at [400, 401] on link "1" at bounding box center [402, 415] width 10 height 28
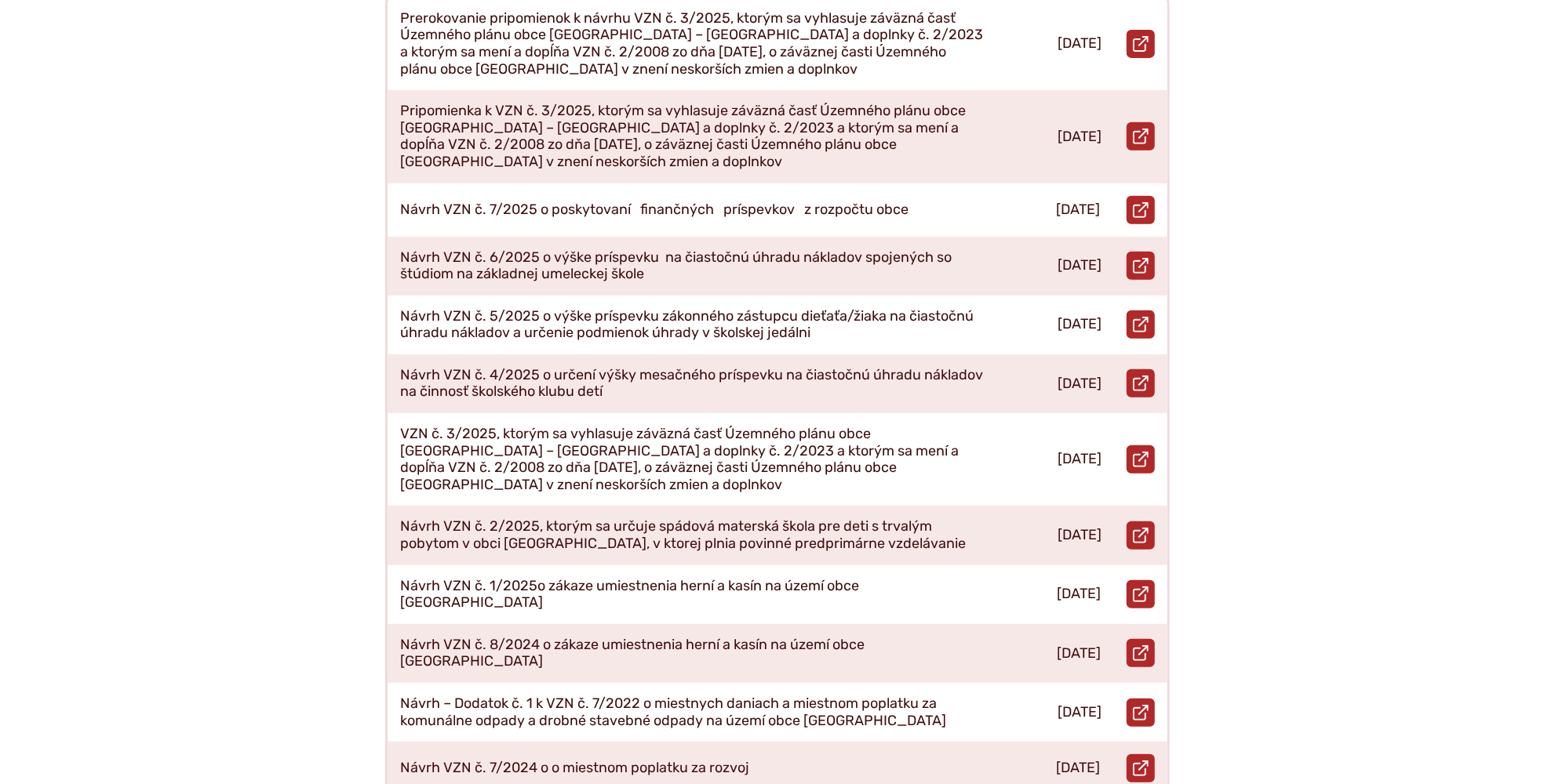
scroll to position [570, 0]
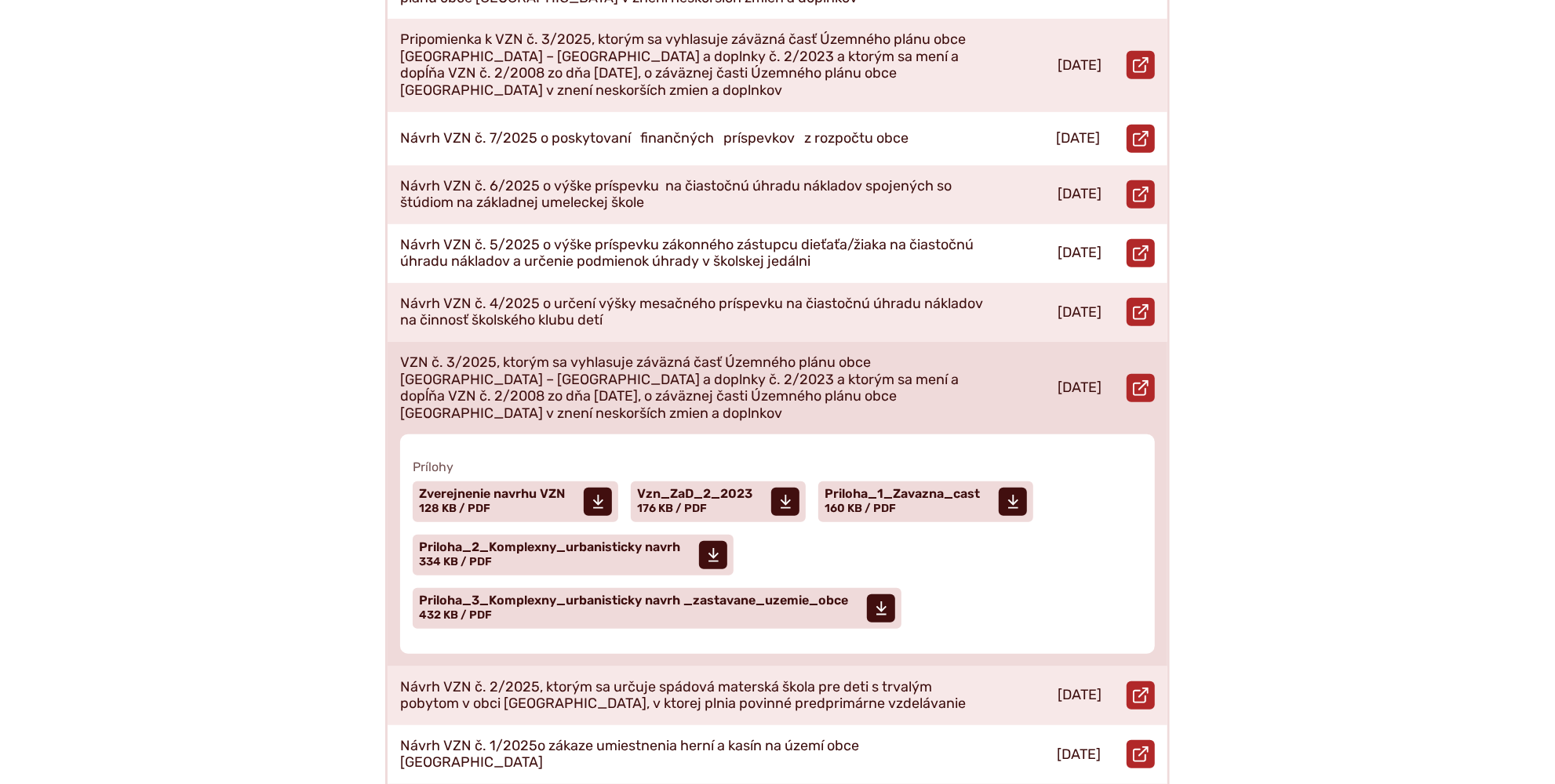
click at [525, 355] on p "VZN č. 3/2025, ktorým sa vyhlasuje záväzná časť Územného plánu obce [GEOGRAPHIC…" at bounding box center [692, 388] width 584 height 68
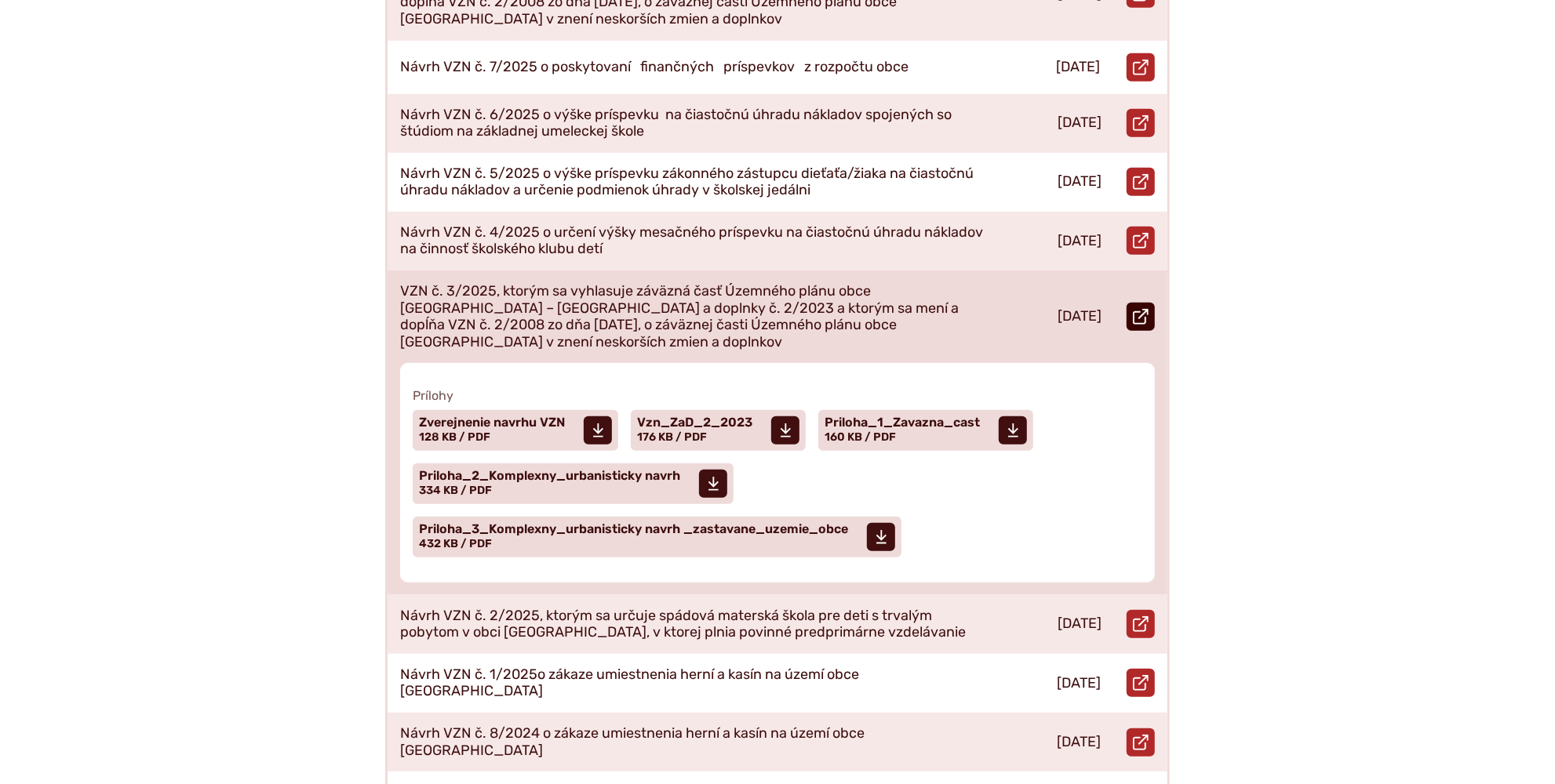
click at [1142, 302] on link "Otvoriť document VZN č. 3/2025, ktorým sa vyhlasuje záväzná časť Územného plánu…" at bounding box center [1140, 316] width 28 height 28
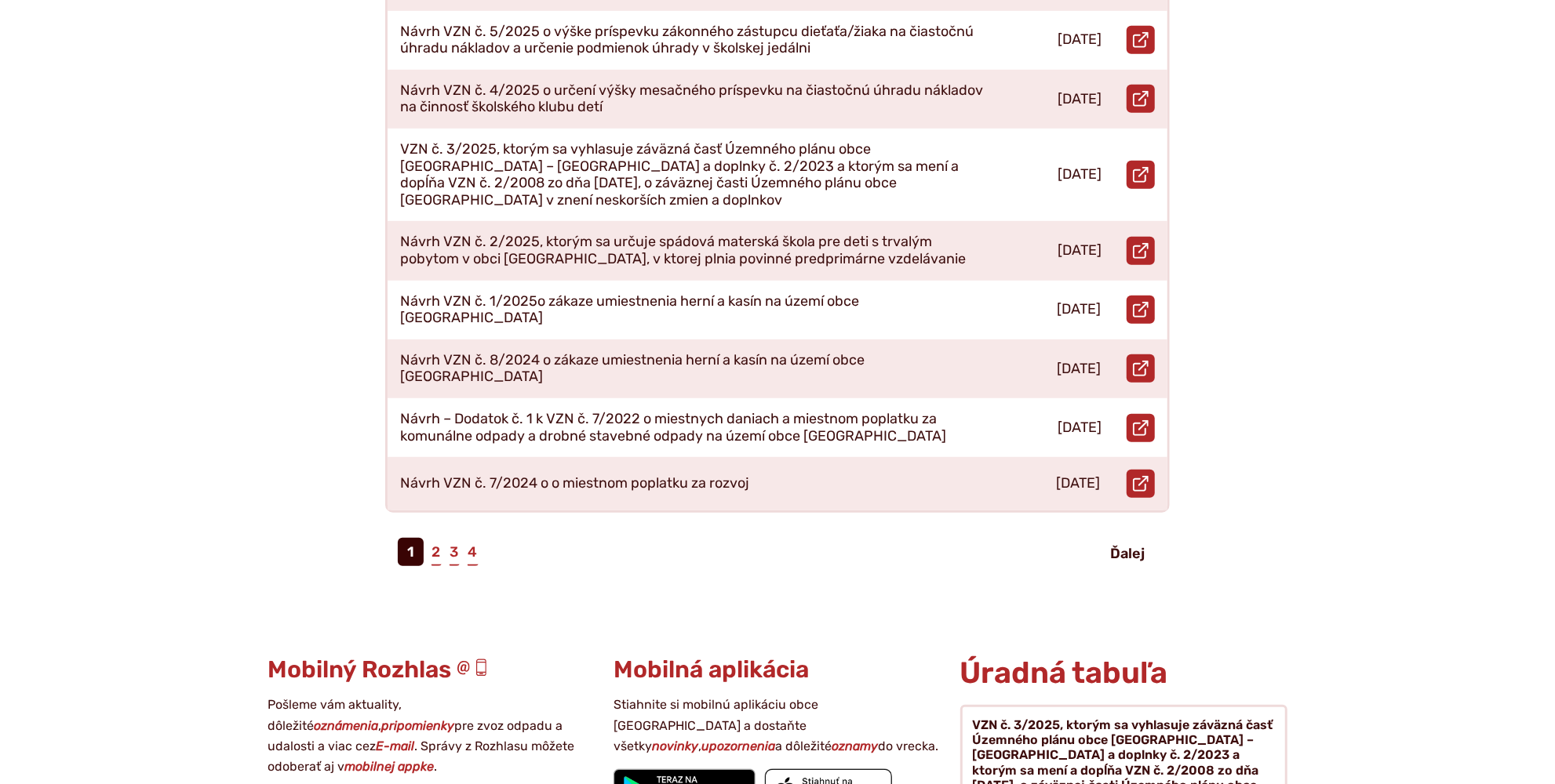
click at [452, 737] on div "Preskočiť na obsah RSS RSS Mapa Mapa Tlačiť Tlačiť Znížiť Zvýšiť kontrast Zníži…" at bounding box center [777, 365] width 1070 height 2297
click at [455, 538] on link "3" at bounding box center [454, 552] width 12 height 28
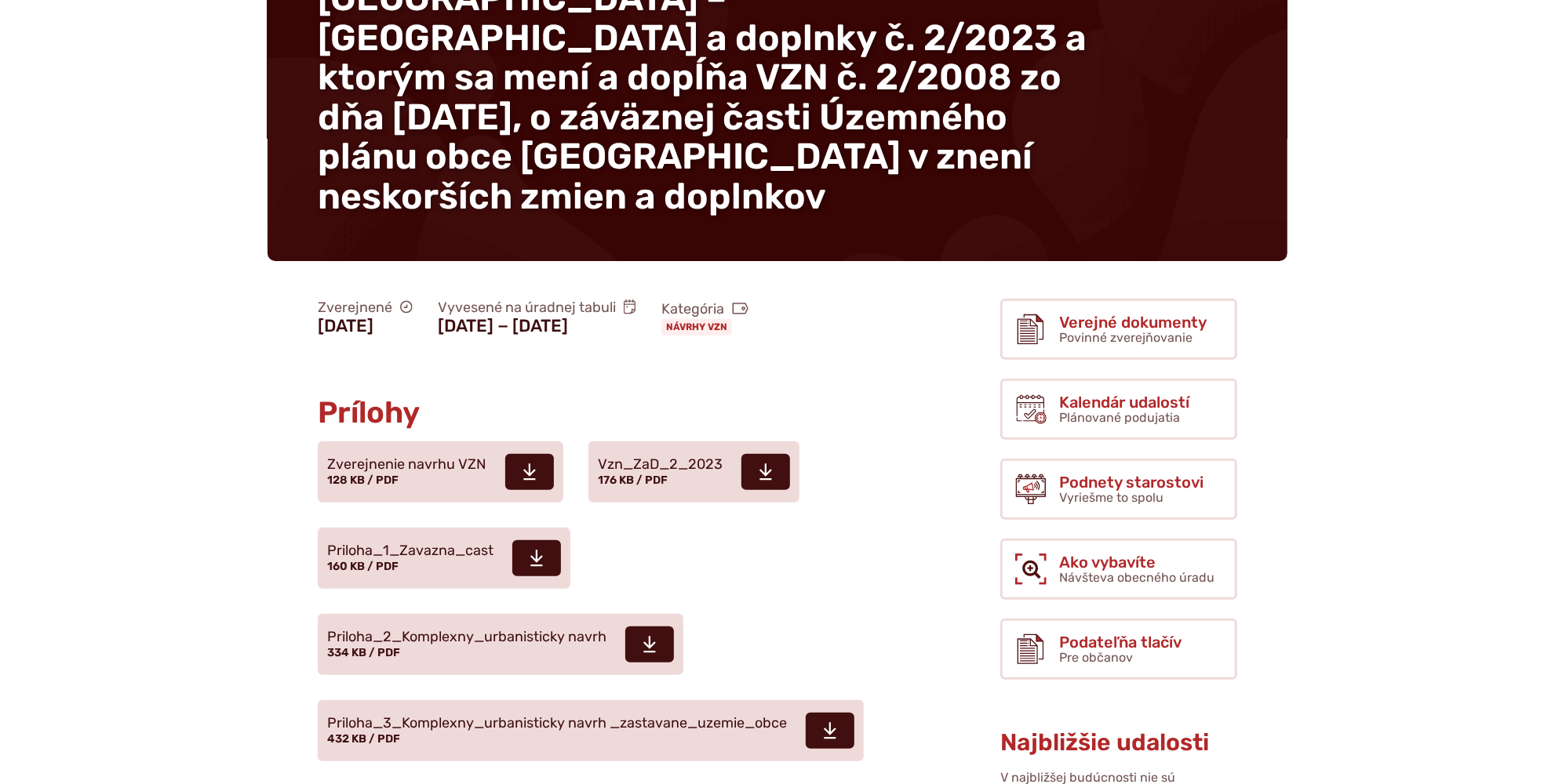
scroll to position [427, 0]
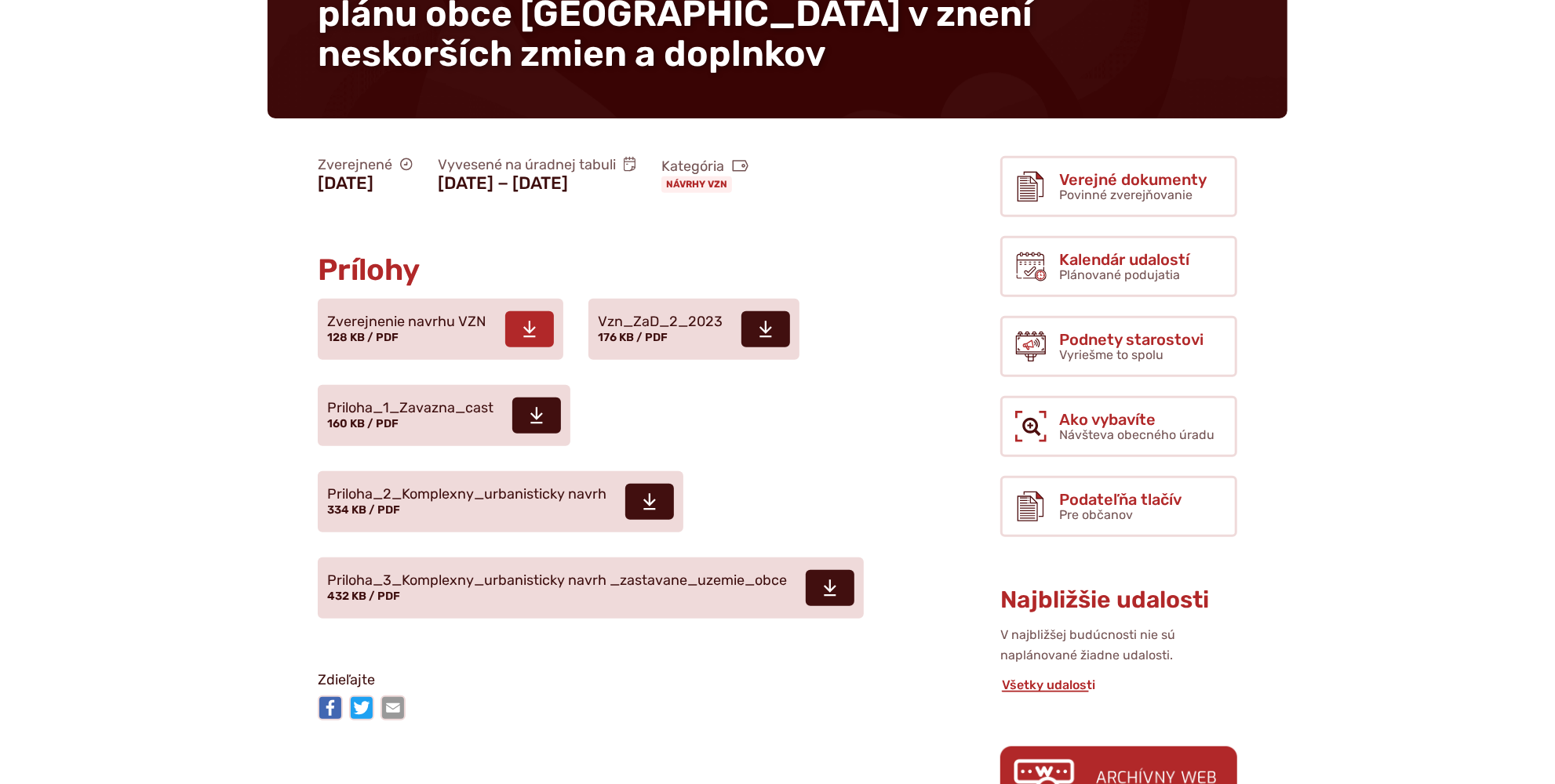
click at [434, 314] on span "Zverejnenie navrhu VZN" at bounding box center [407, 322] width 159 height 16
click at [624, 308] on span "Vzn_ZaD_2_2023 176 KB / PDF" at bounding box center [660, 330] width 125 height 44
click at [413, 400] on span "Priloha_1_Zavazna_cast" at bounding box center [410, 408] width 167 height 16
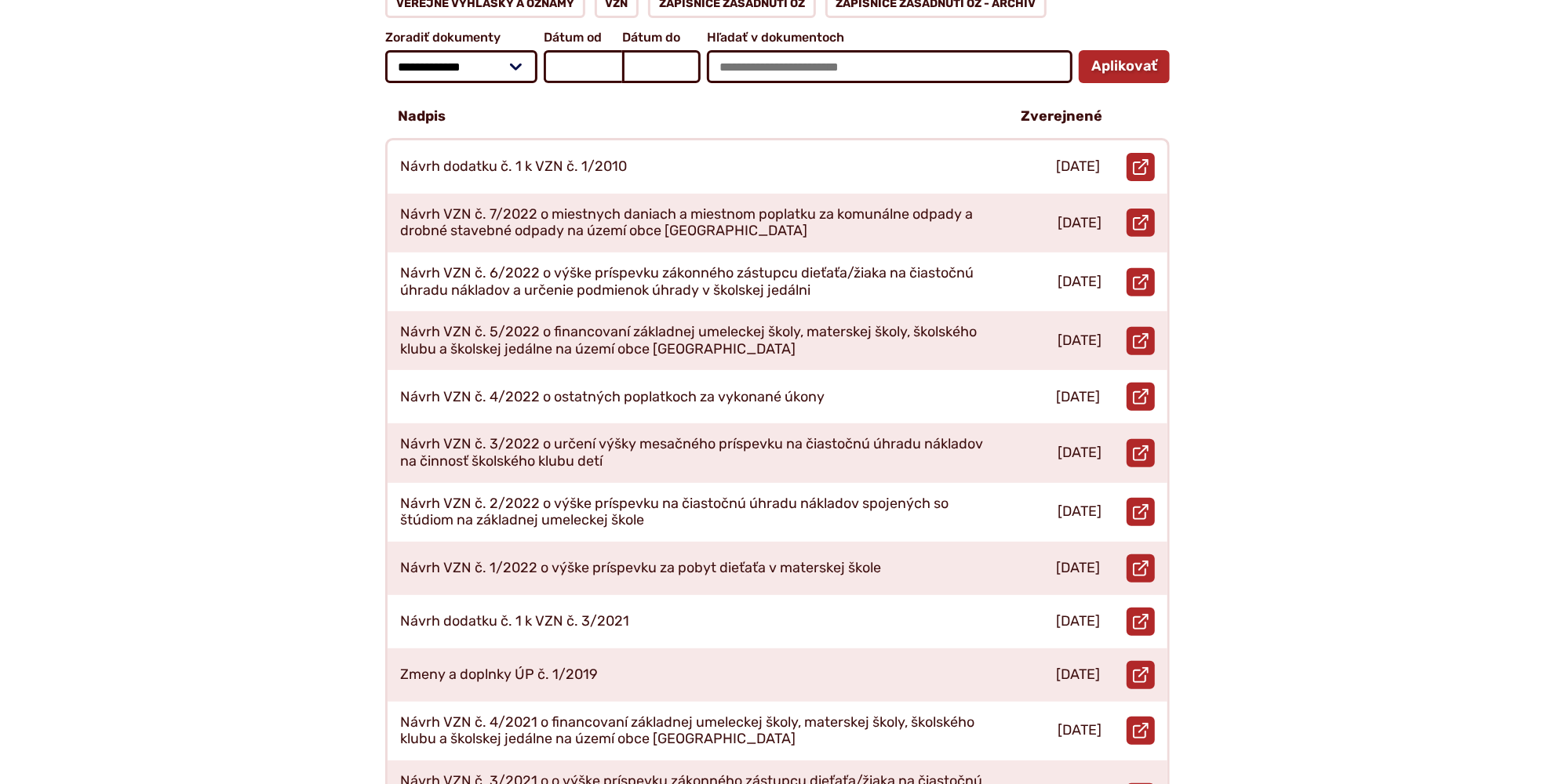
scroll to position [499, 0]
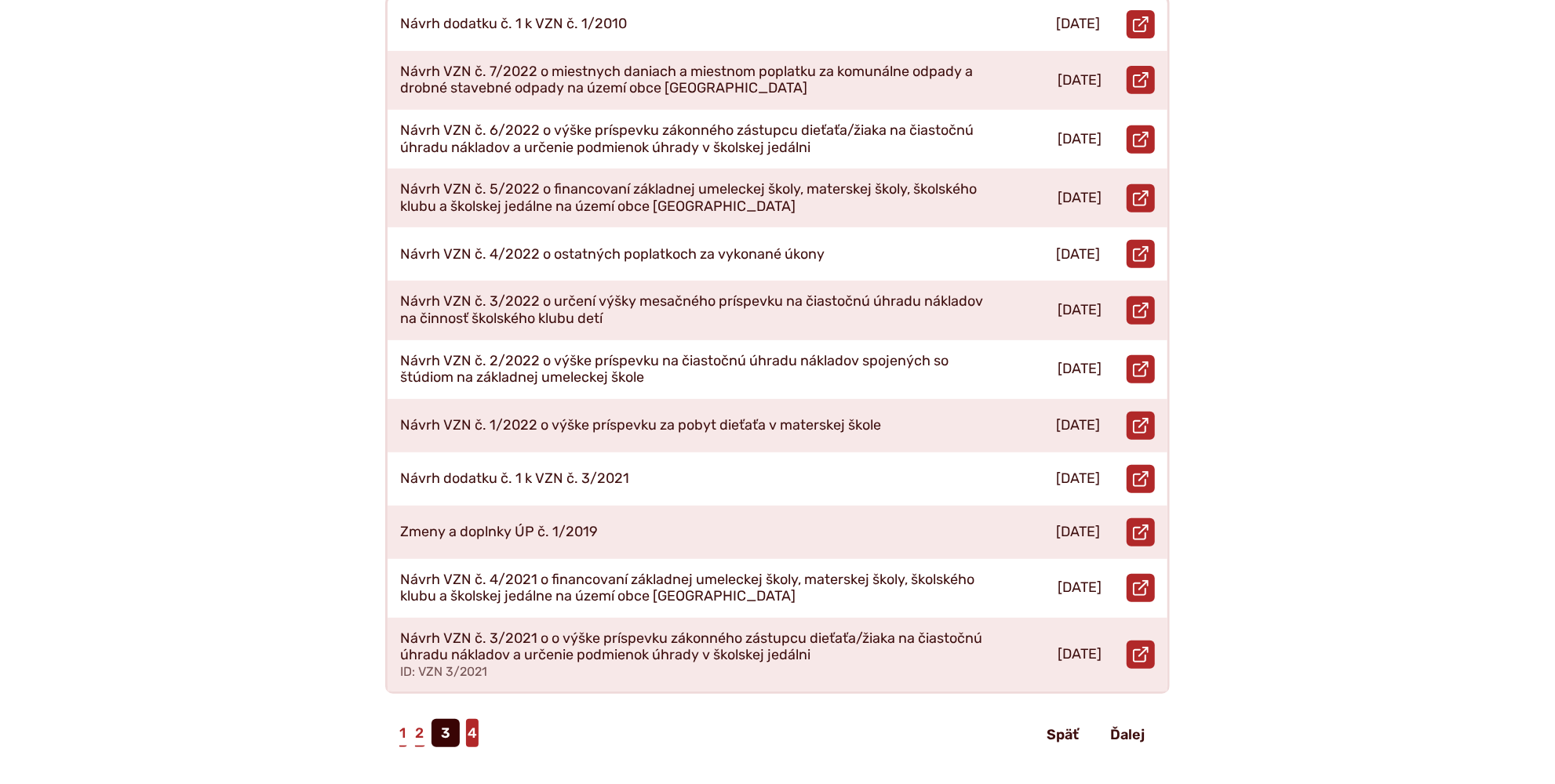
click at [475, 719] on link "4" at bounding box center [472, 733] width 13 height 28
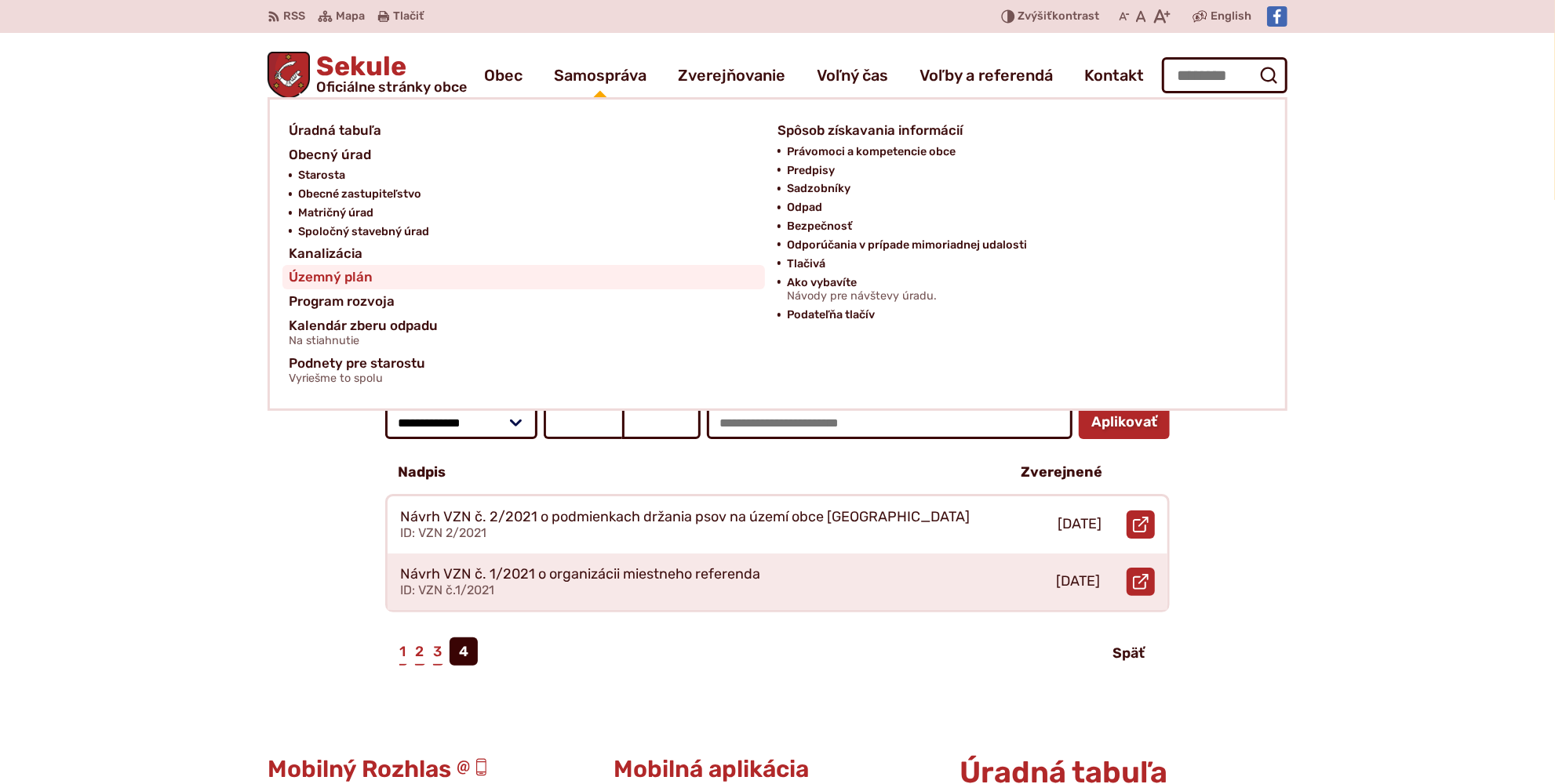
click at [340, 283] on span "Územný plán" at bounding box center [331, 277] width 84 height 24
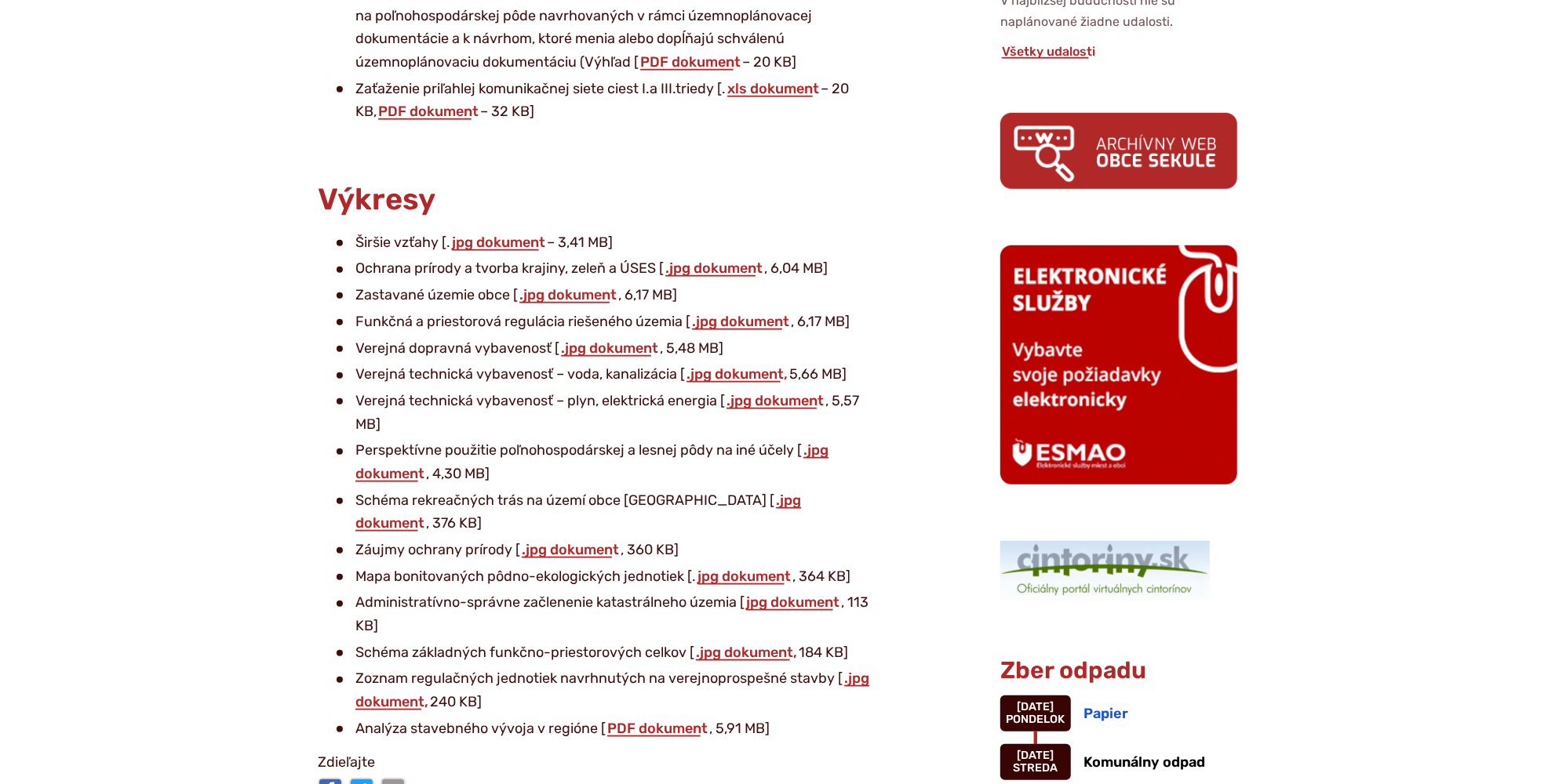
scroll to position [855, 0]
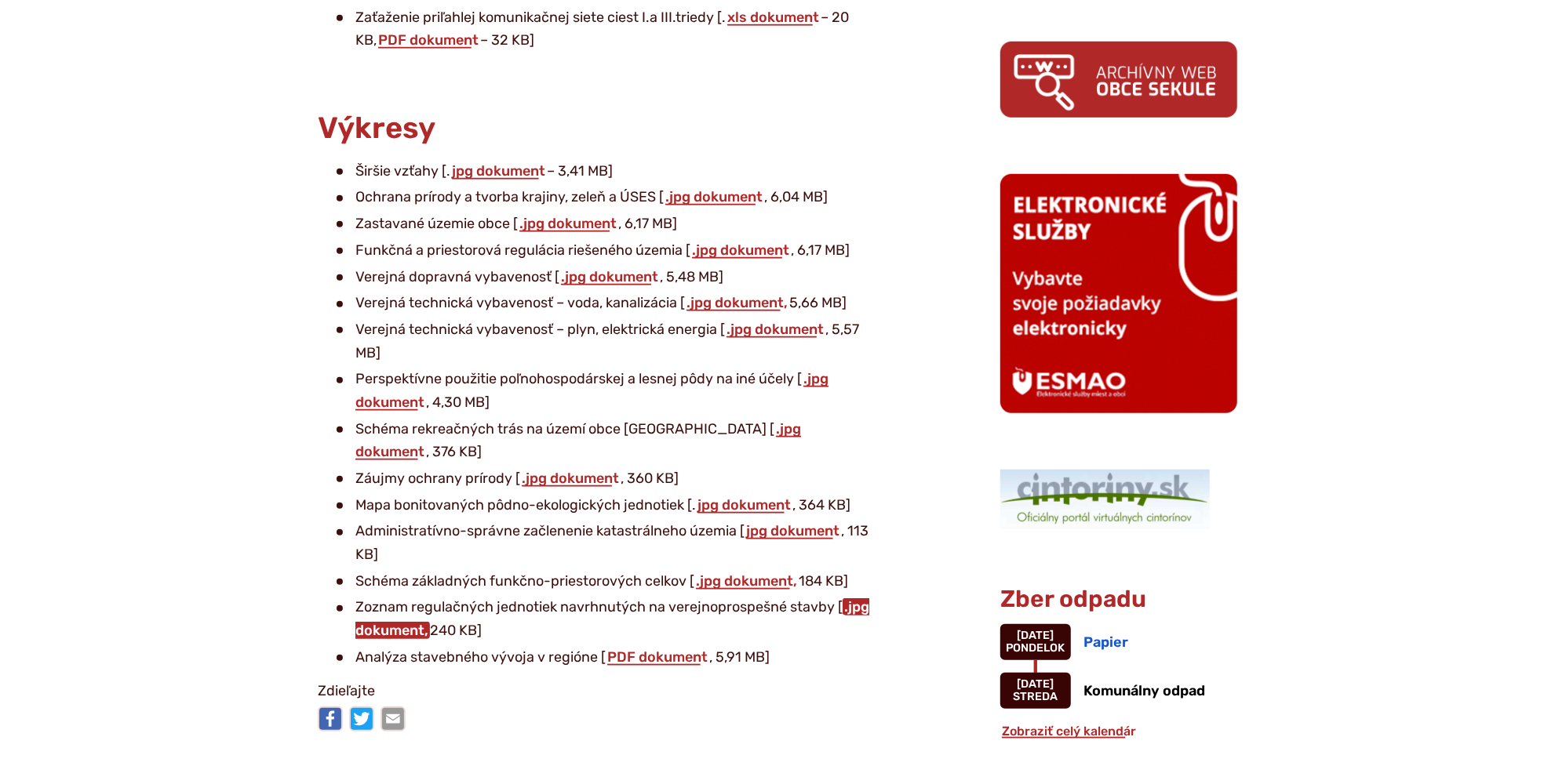
click at [403, 606] on link ".jpg dokument," at bounding box center [612, 618] width 514 height 41
click at [726, 424] on link ".jpg dokument" at bounding box center [578, 441] width 446 height 41
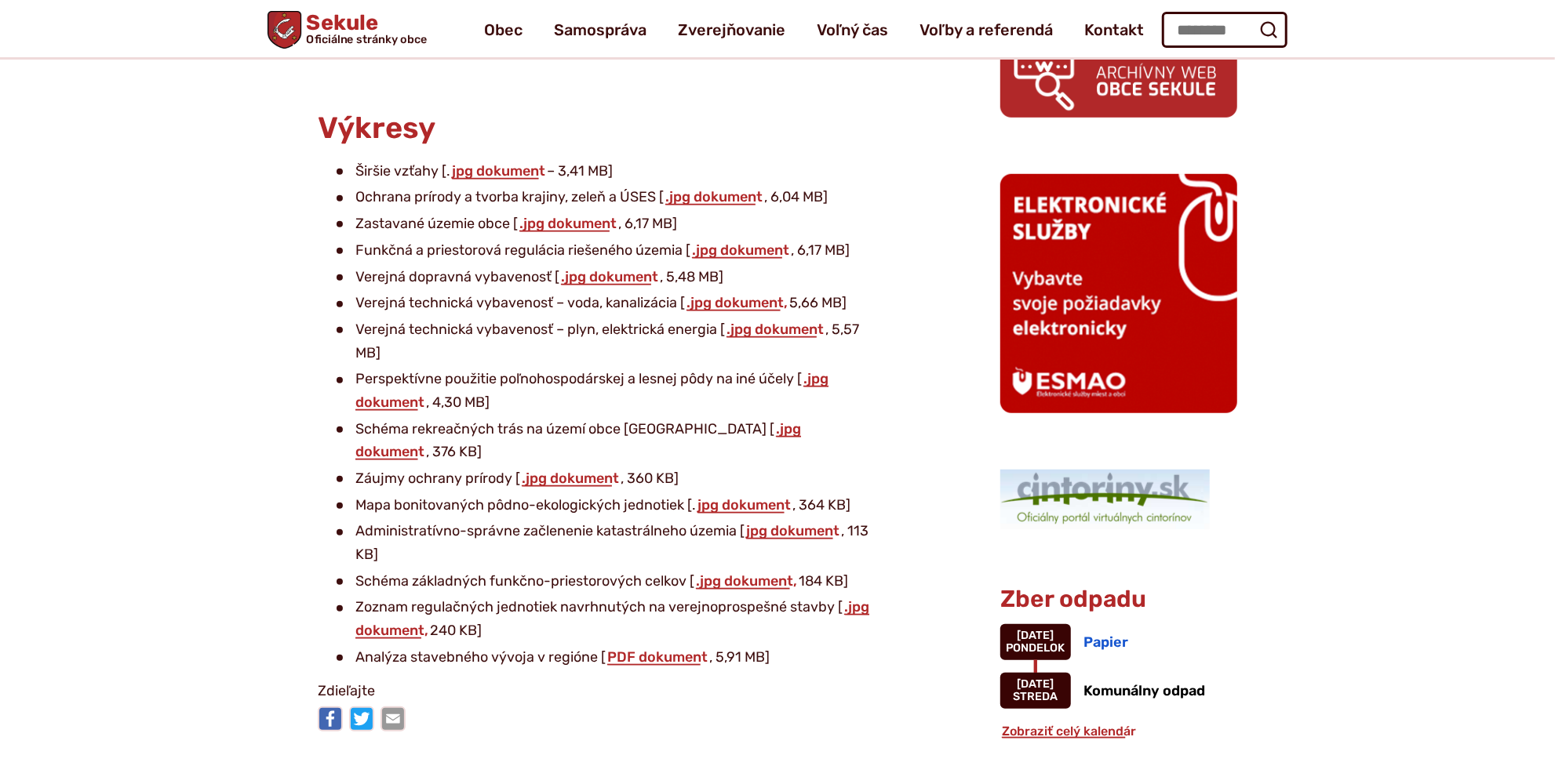
scroll to position [499, 0]
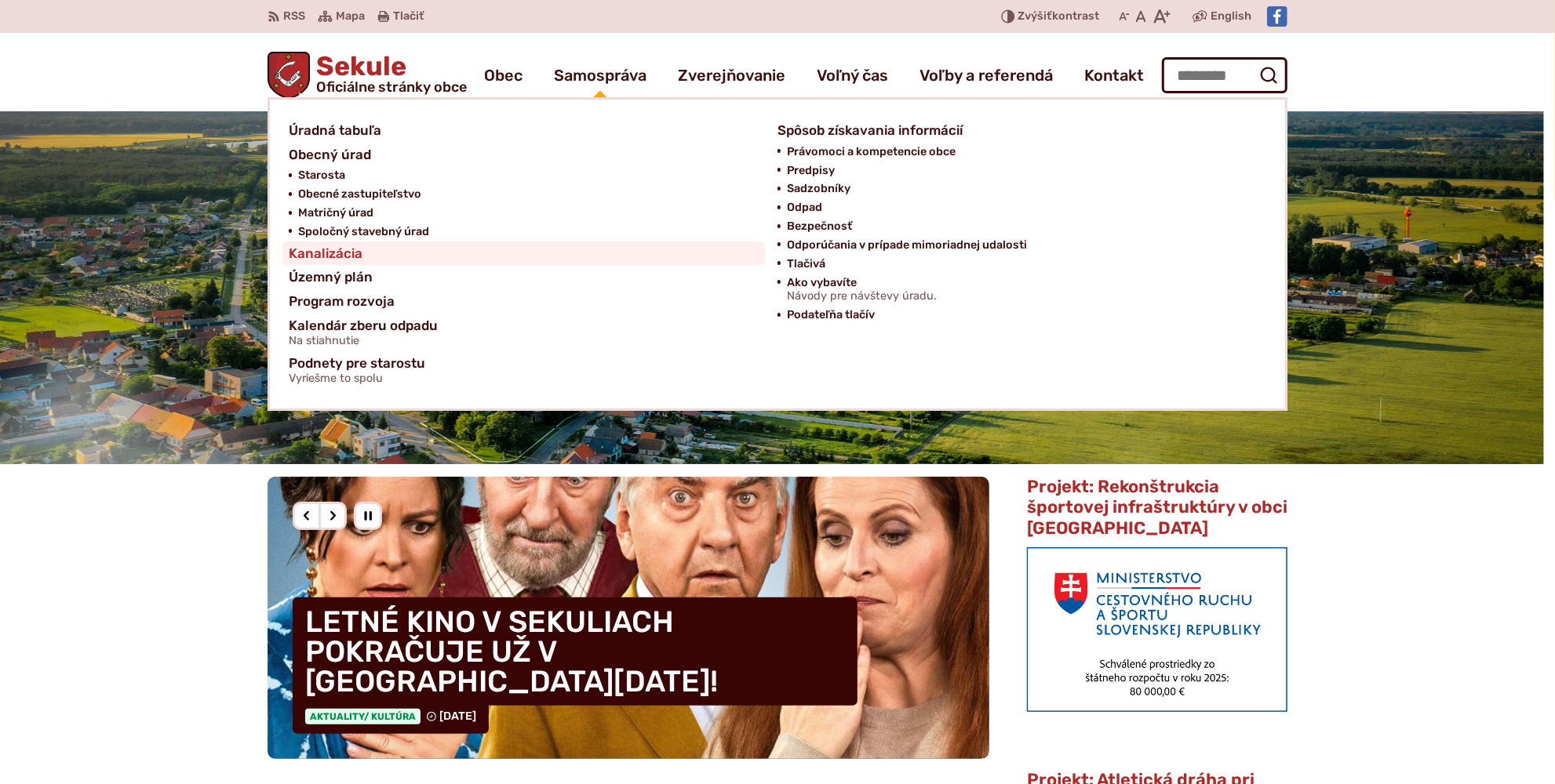
click at [357, 260] on span "Kanalizácia" at bounding box center [326, 253] width 74 height 24
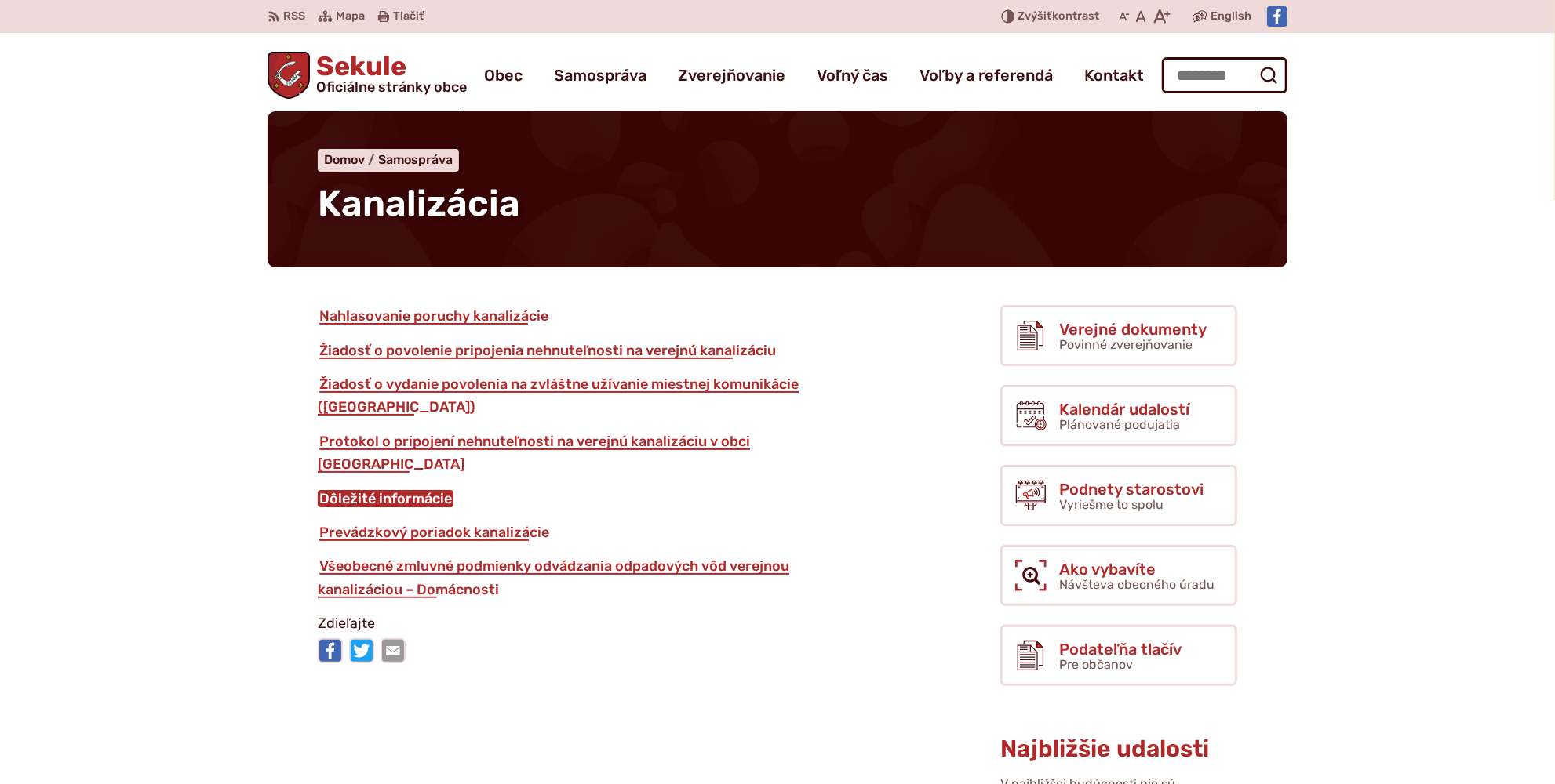
click at [390, 490] on link "Dôležité informácie" at bounding box center [385, 498] width 136 height 17
